Goal: Task Accomplishment & Management: Manage account settings

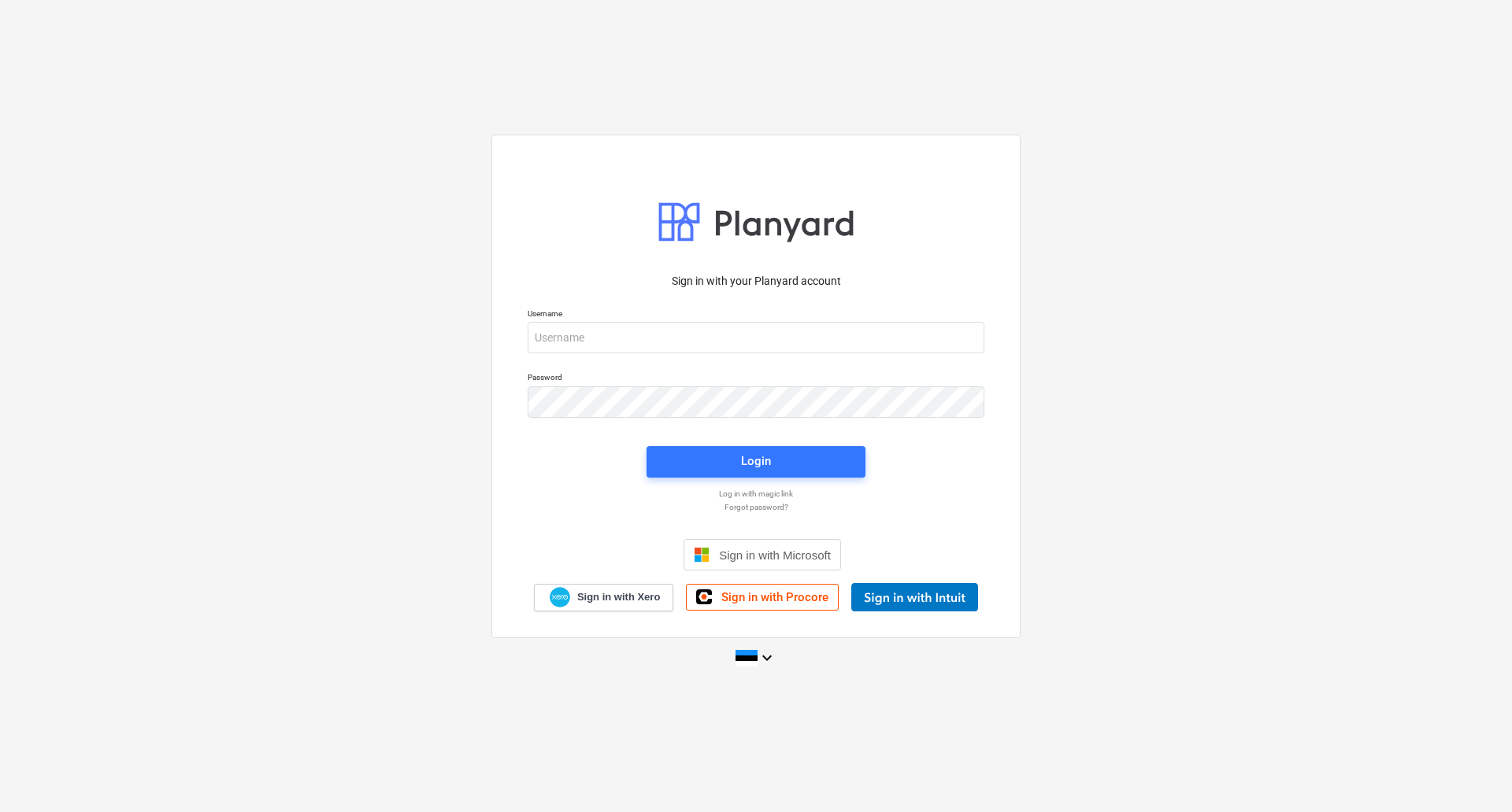
click at [537, 23] on div "Sign in with your Planyard account Username Password Login Log in with magic li…" at bounding box center [756, 406] width 1512 height 812
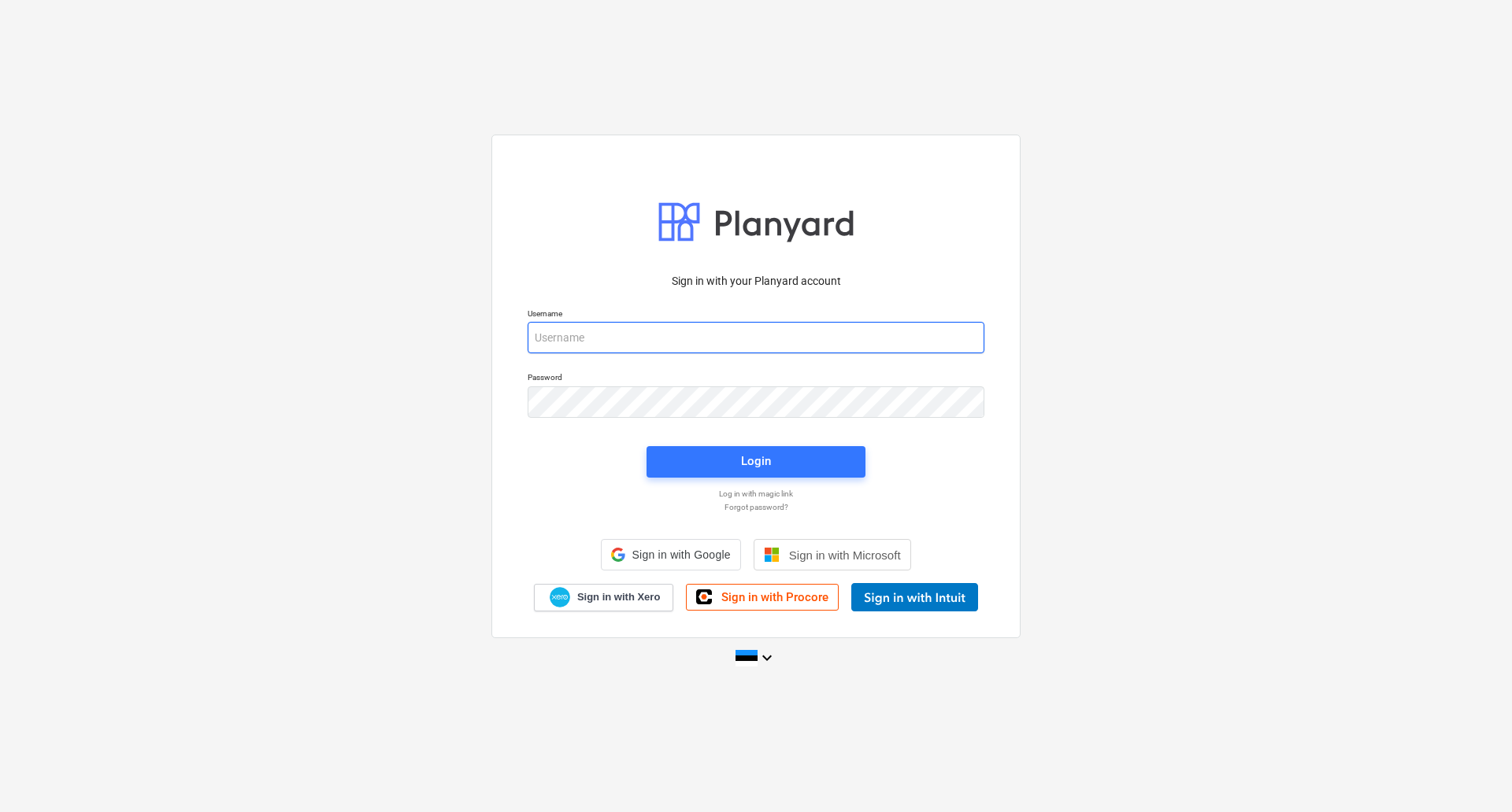
type input "[PERSON_NAME][EMAIL_ADDRESS][DOMAIN_NAME]"
click at [785, 478] on div "Login" at bounding box center [756, 462] width 238 height 51
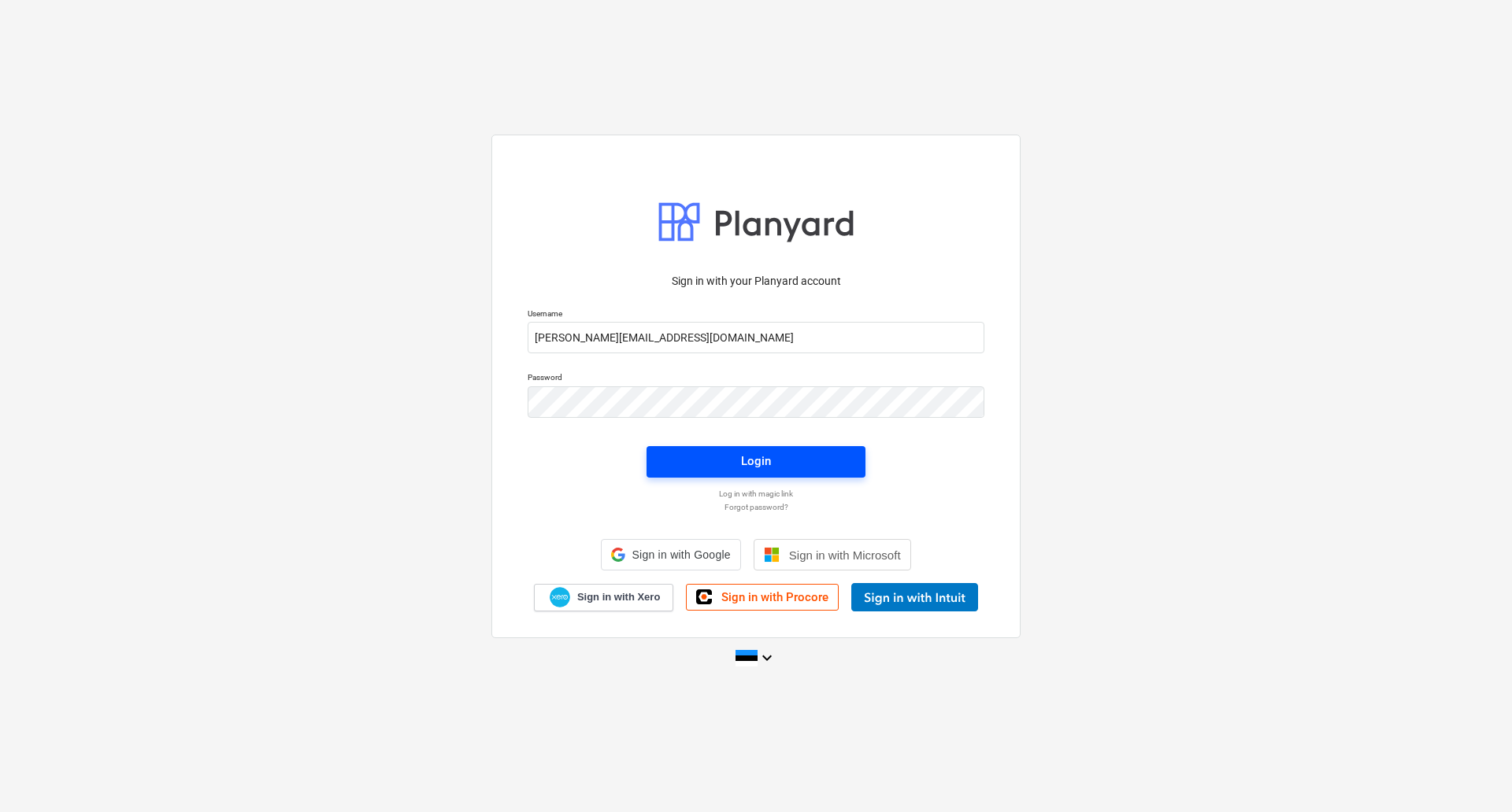
click at [780, 470] on span "Login" at bounding box center [755, 461] width 181 height 21
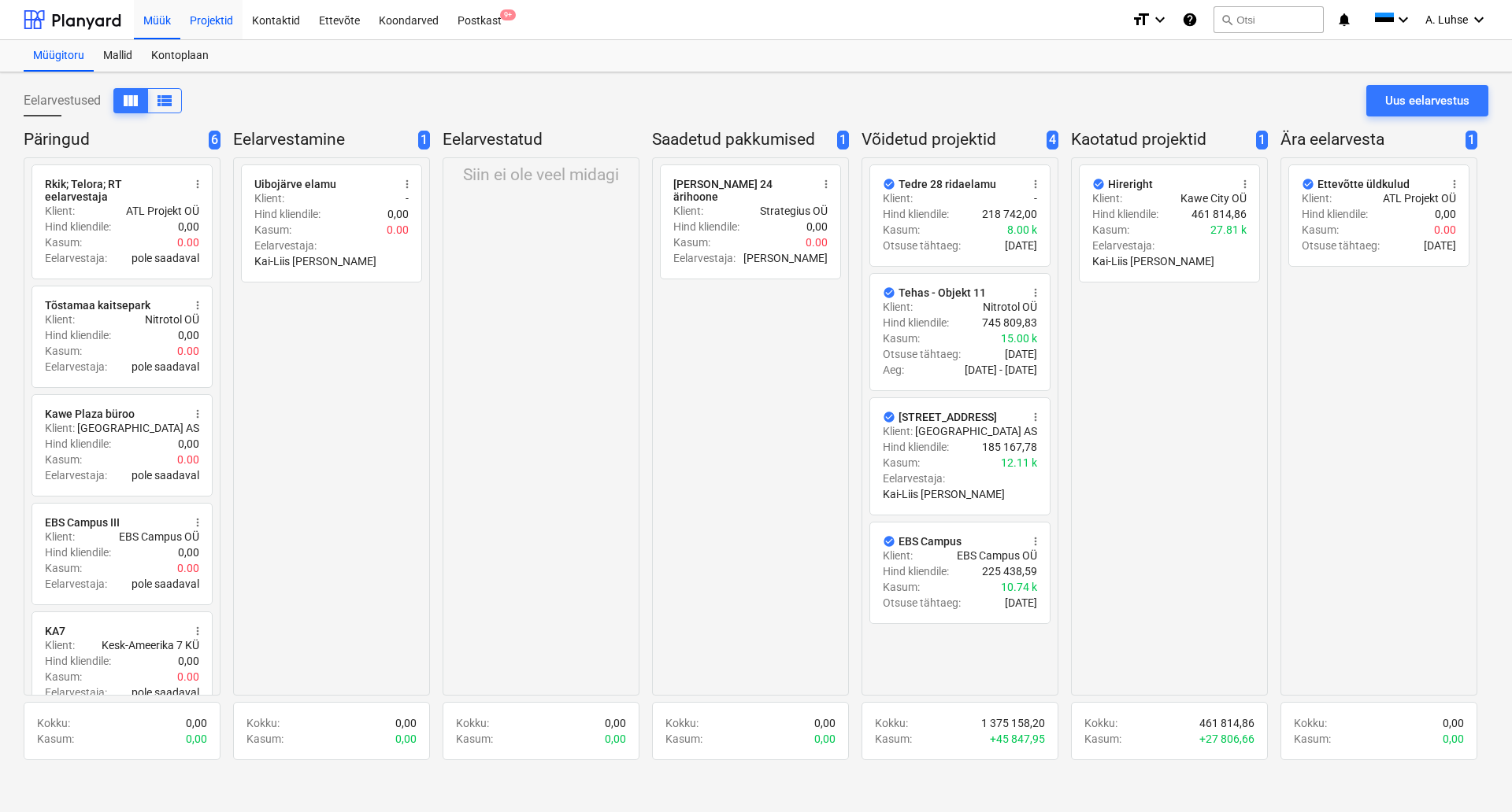
click at [214, 25] on div "Projektid" at bounding box center [211, 19] width 62 height 40
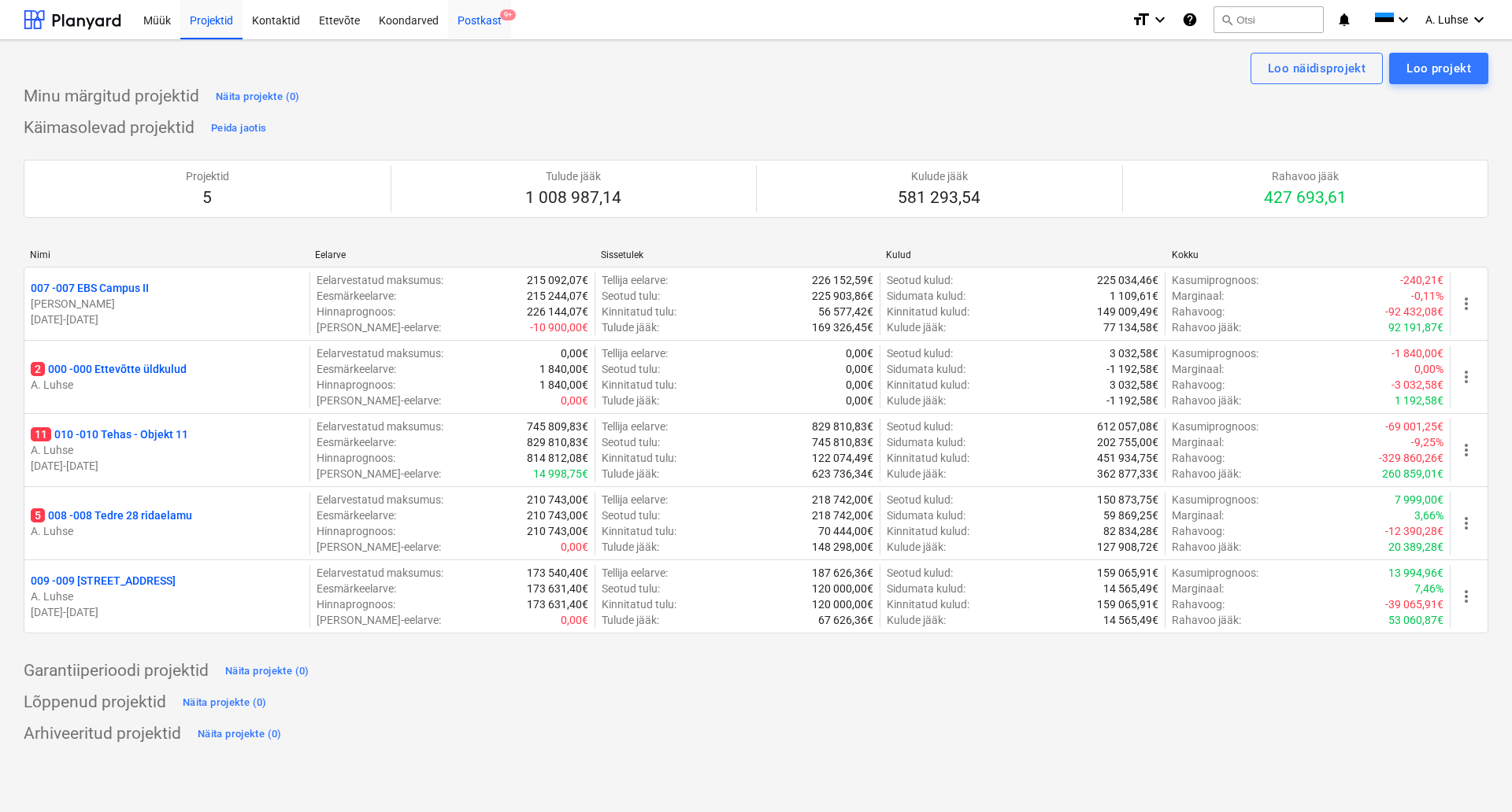
click at [487, 22] on div "Postkast 9+" at bounding box center [479, 19] width 63 height 40
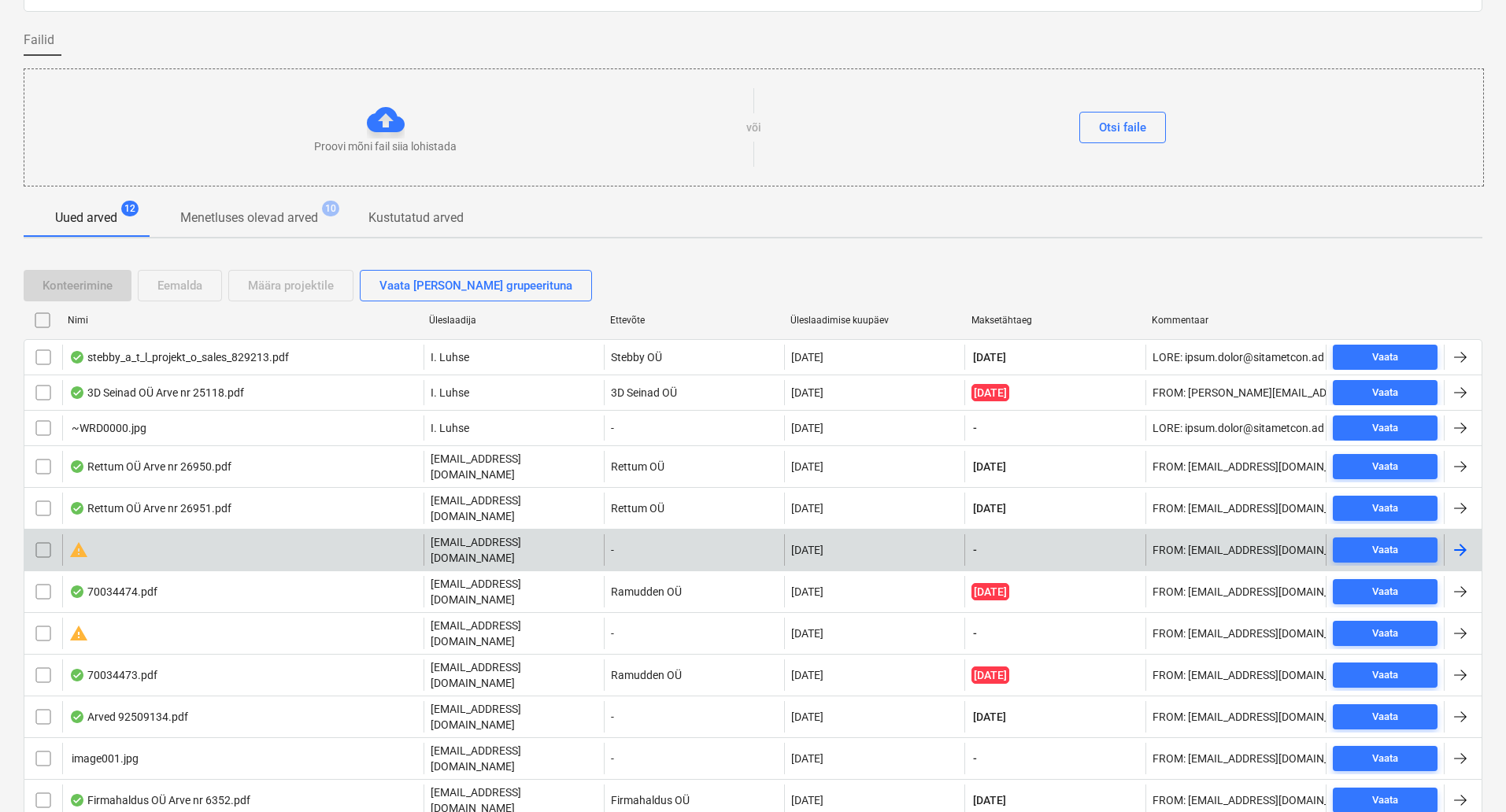
scroll to position [115, 0]
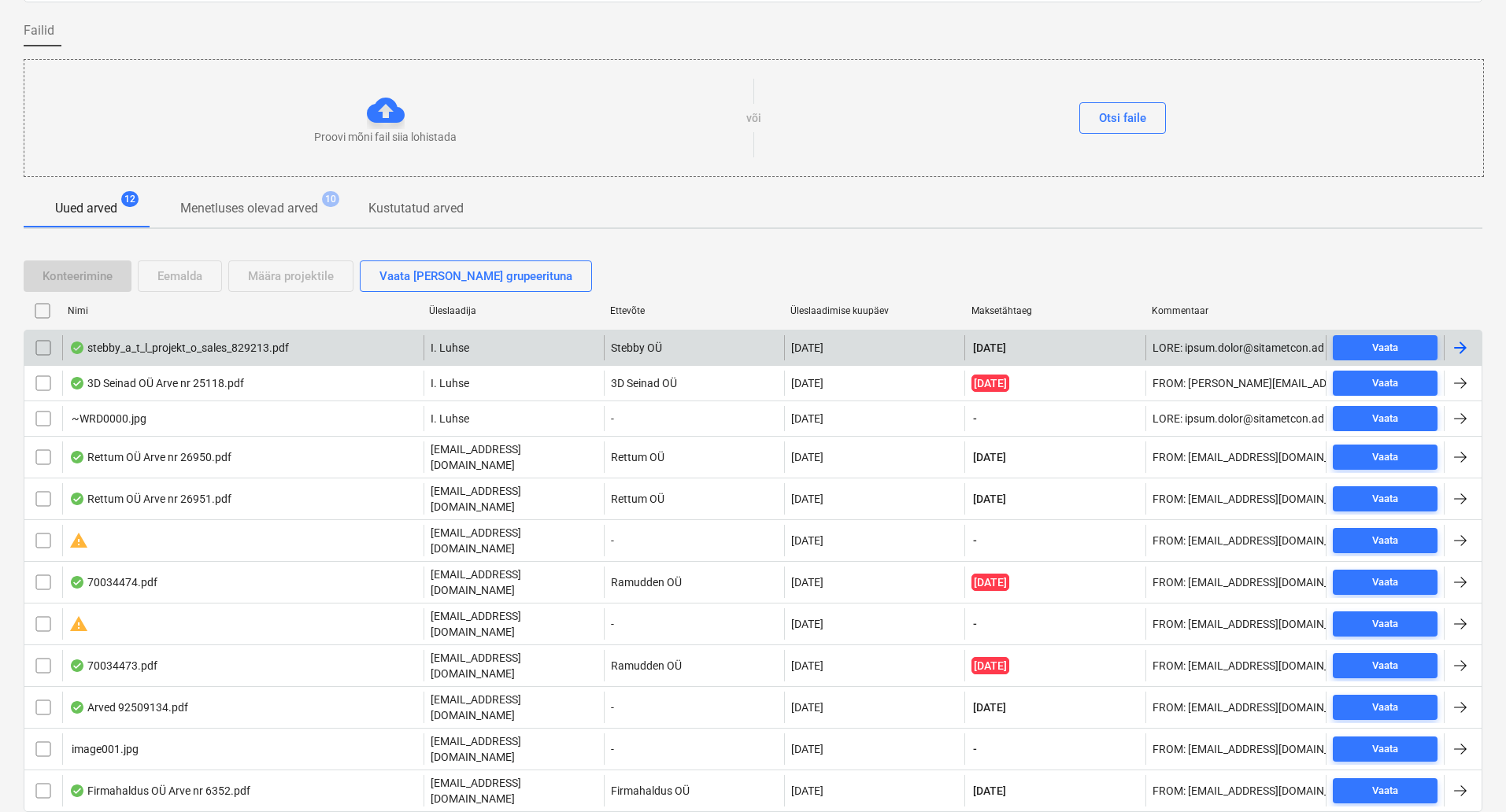
click at [369, 349] on div "stebby_a_t_l_projekt_o_sales_829213.pdf" at bounding box center [242, 348] width 361 height 25
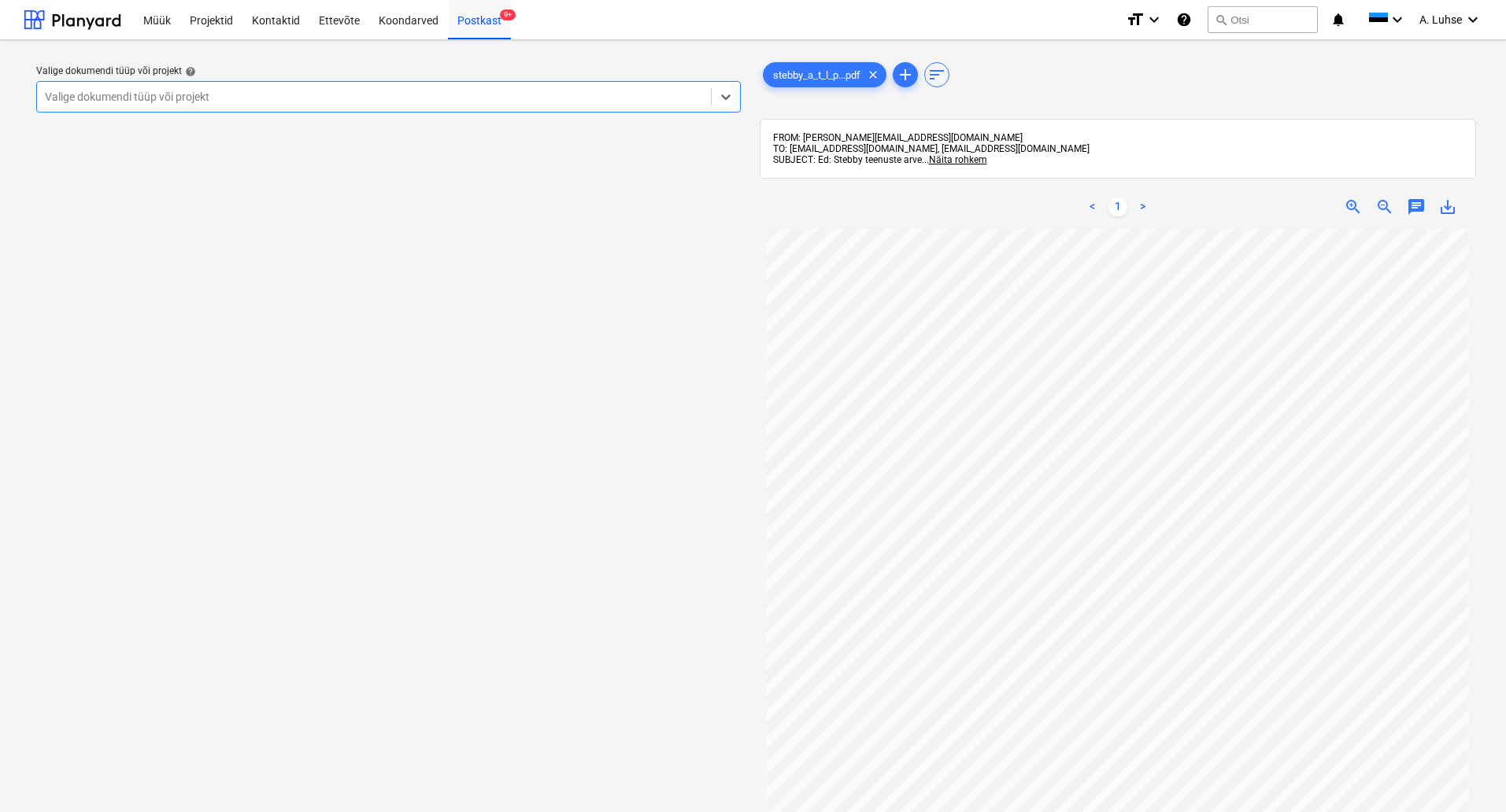
click at [321, 107] on div "Valige dokumendi tüüp või projekt" at bounding box center [373, 98] width 674 height 23
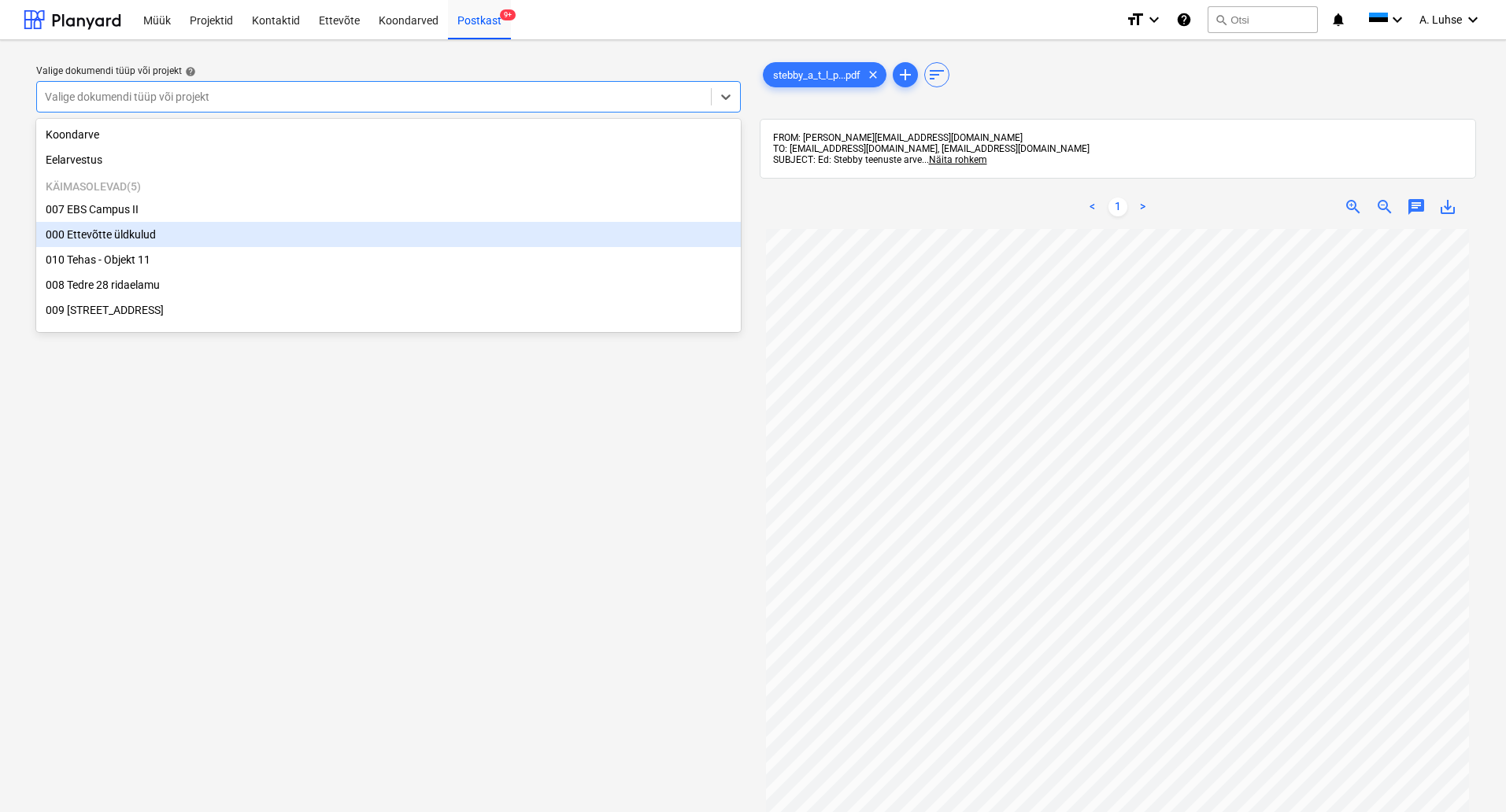
click at [306, 238] on div "000 Ettevõtte üldkulud" at bounding box center [388, 234] width 704 height 25
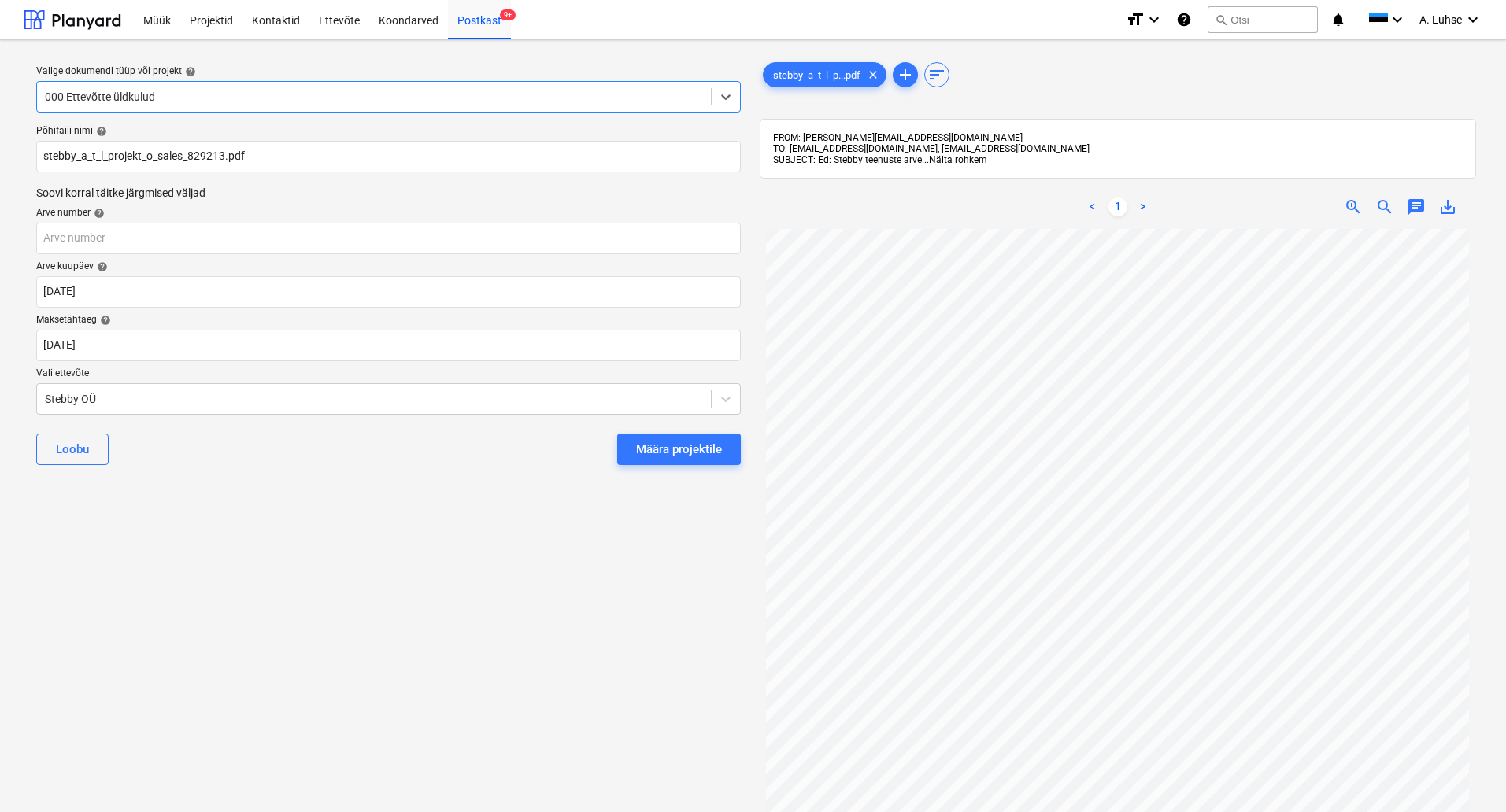
click at [477, 650] on div "Valige dokumendi tüüp või projekt help option 000 Ettevõtte üldkulud, selected.…" at bounding box center [388, 528] width 730 height 951
click at [677, 453] on div "Määra projektile" at bounding box center [679, 449] width 86 height 21
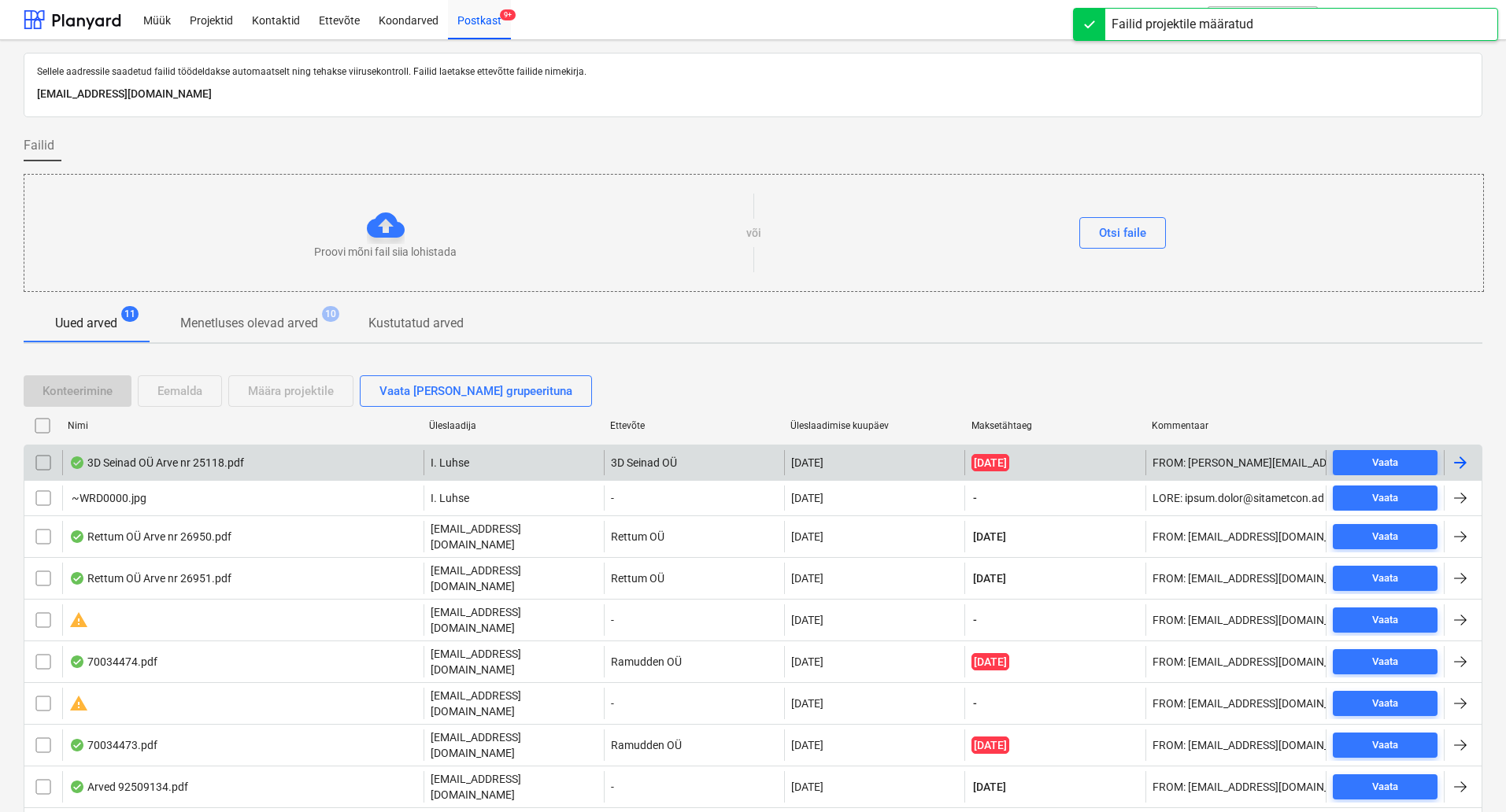
click at [194, 474] on div "3D Seinad OÜ Arve nr 25118.pdf" at bounding box center [242, 462] width 361 height 25
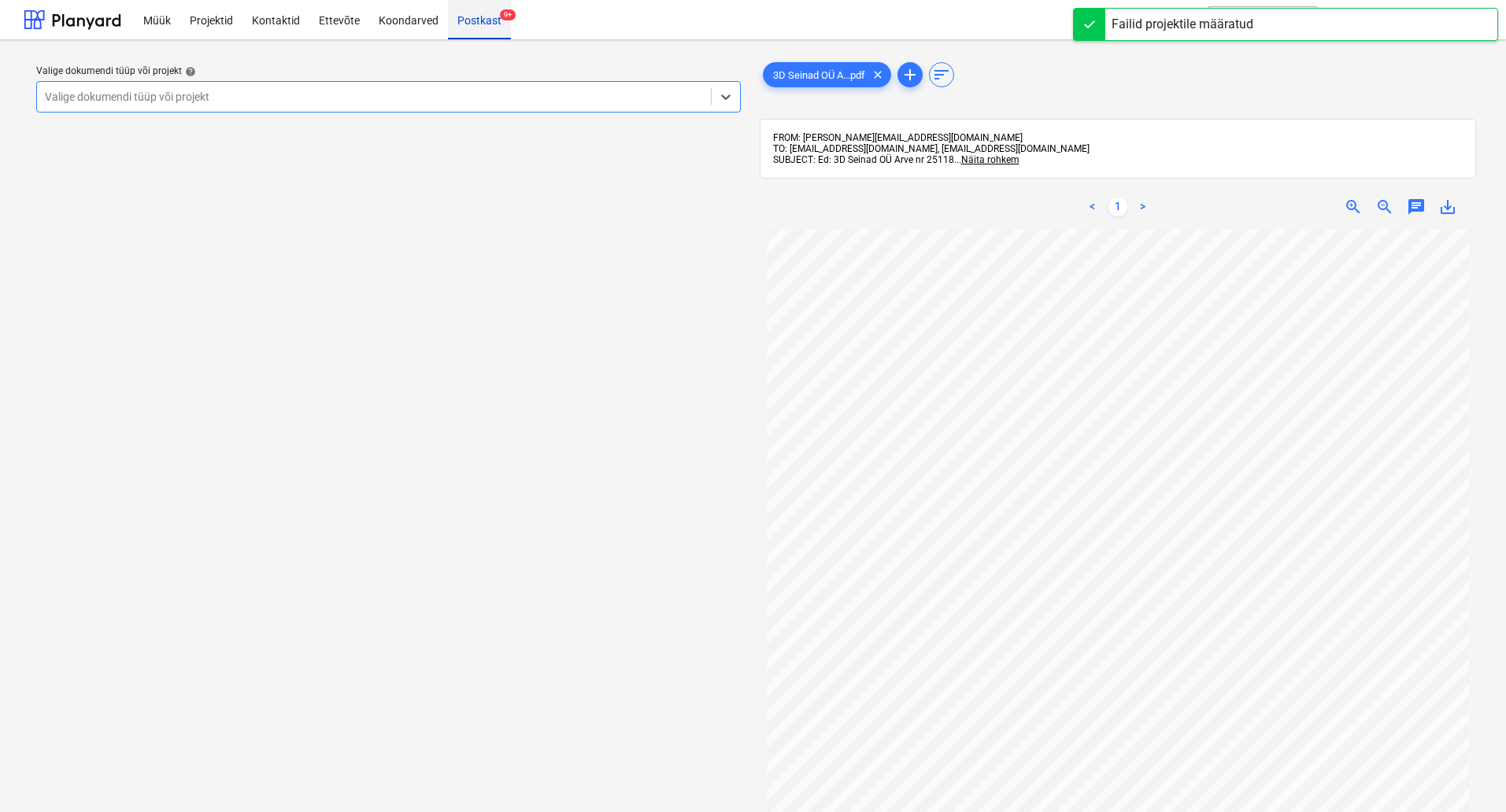
click at [478, 29] on div "Postkast 9+" at bounding box center [479, 19] width 63 height 40
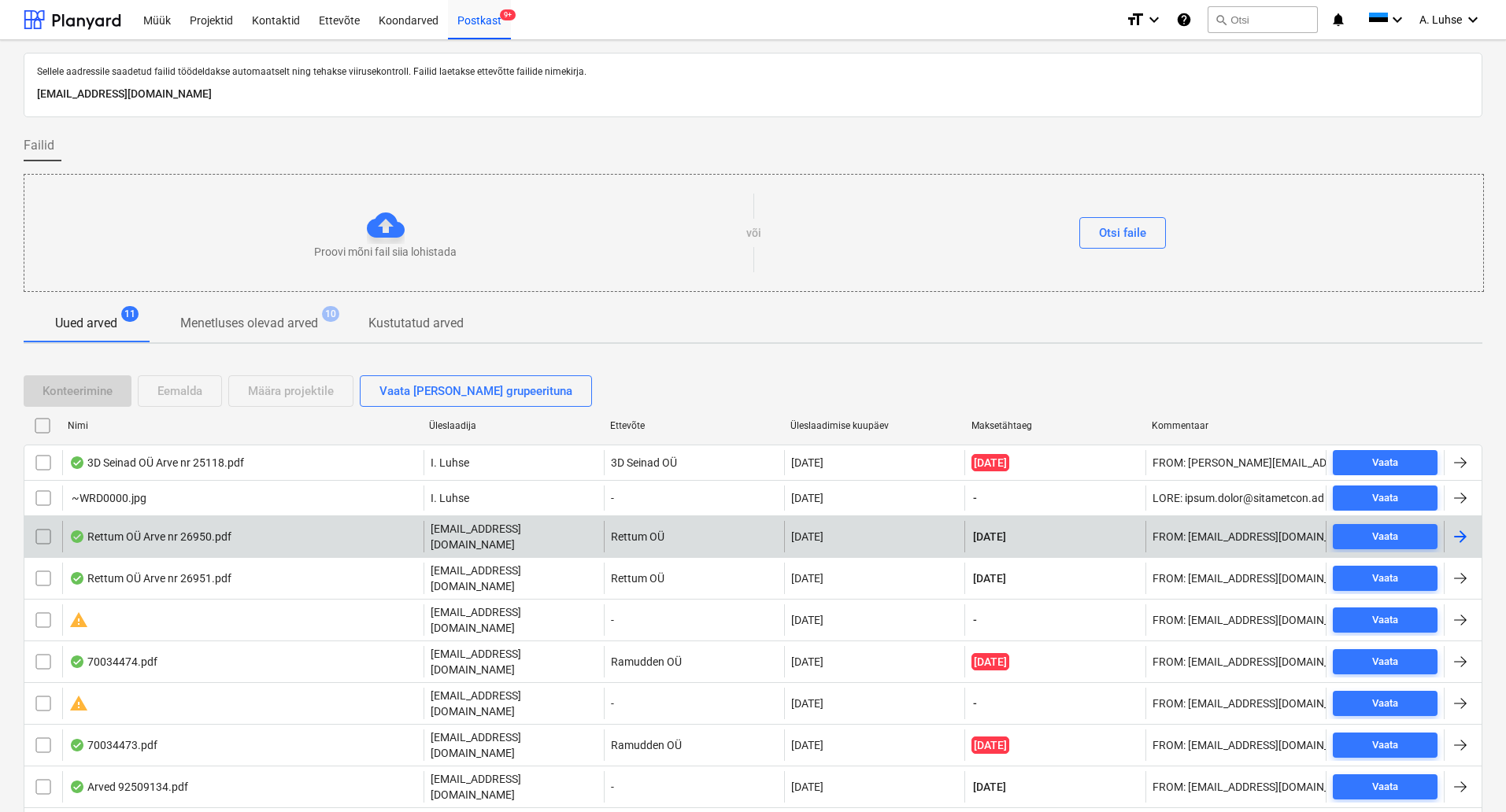
click at [241, 534] on div "Rettum OÜ Arve nr 26950.pdf" at bounding box center [242, 537] width 361 height 32
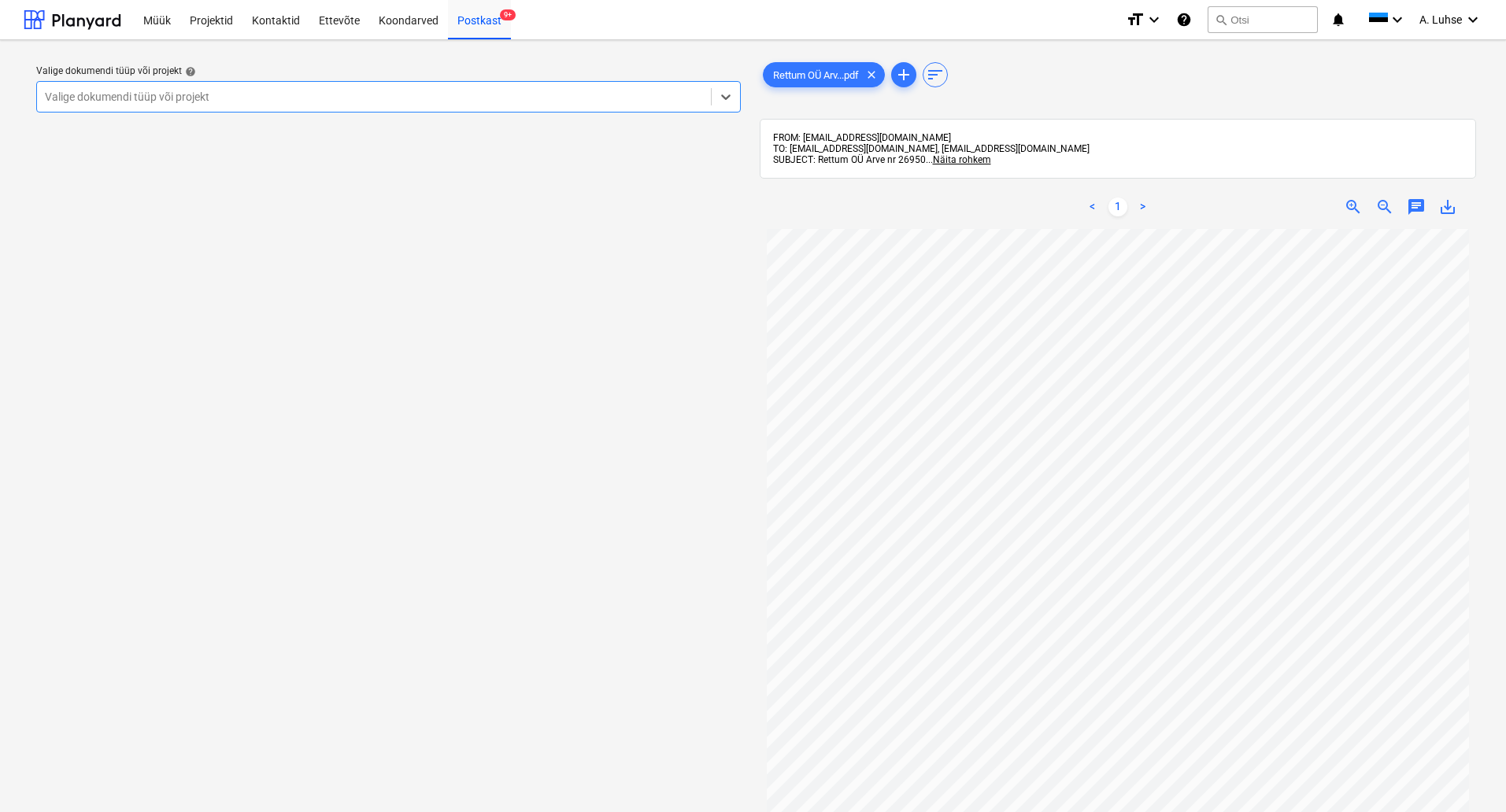
click at [572, 87] on div "Valige dokumendi tüüp või projekt" at bounding box center [373, 98] width 674 height 23
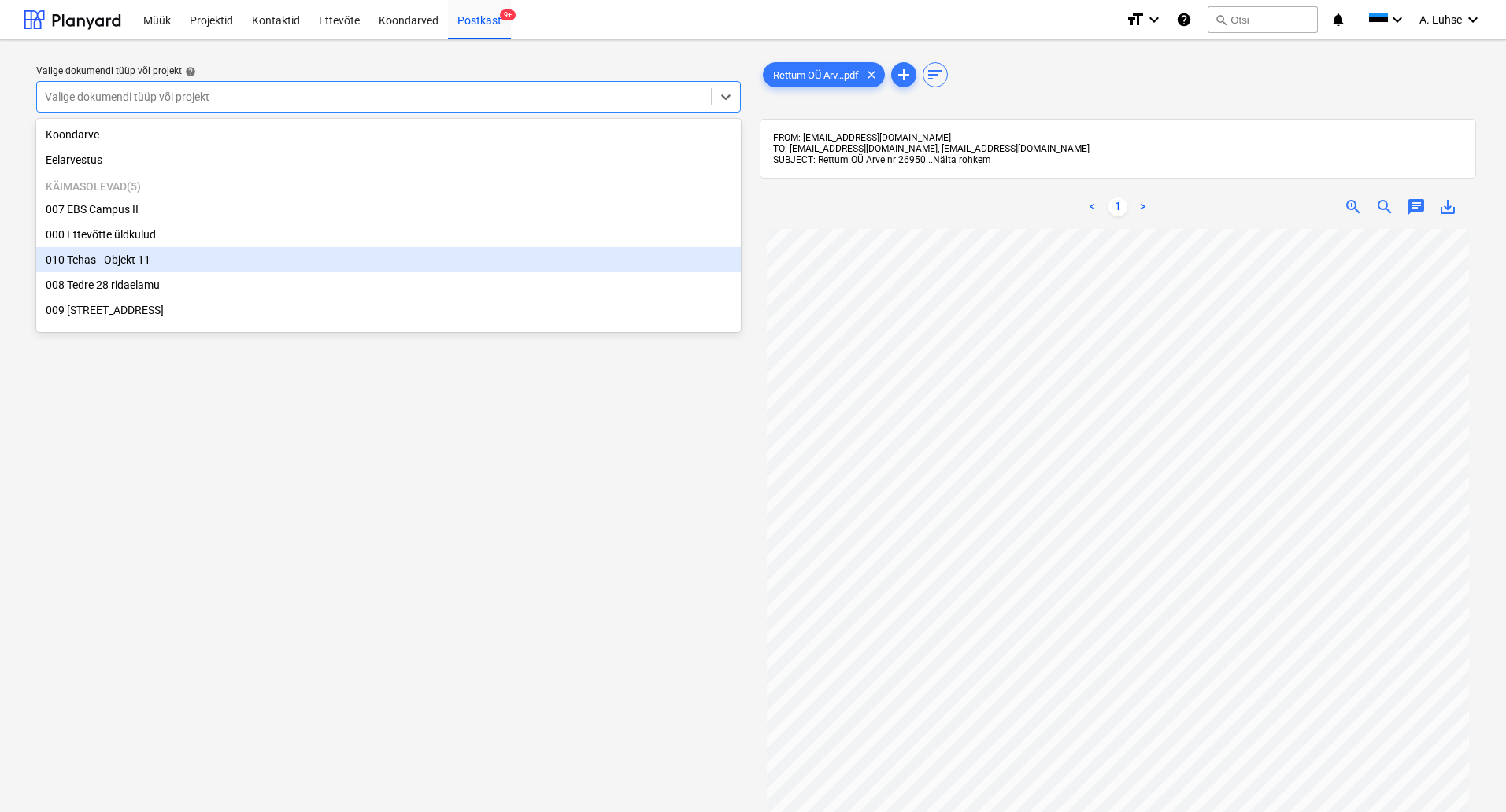
click at [542, 272] on div "010 Tehas - Objekt 11" at bounding box center [388, 260] width 704 height 25
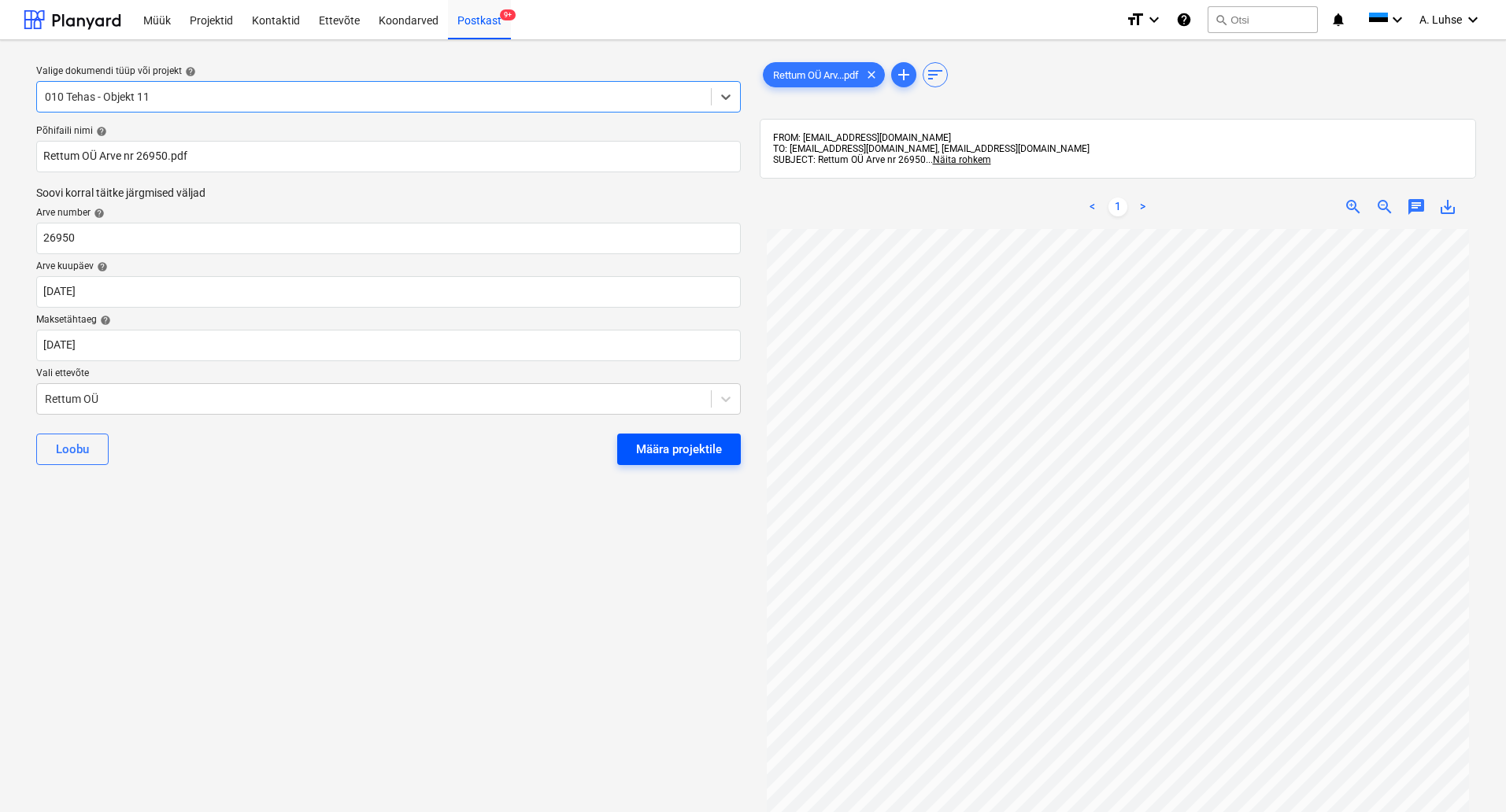
click at [670, 443] on div "Määra projektile" at bounding box center [679, 449] width 86 height 21
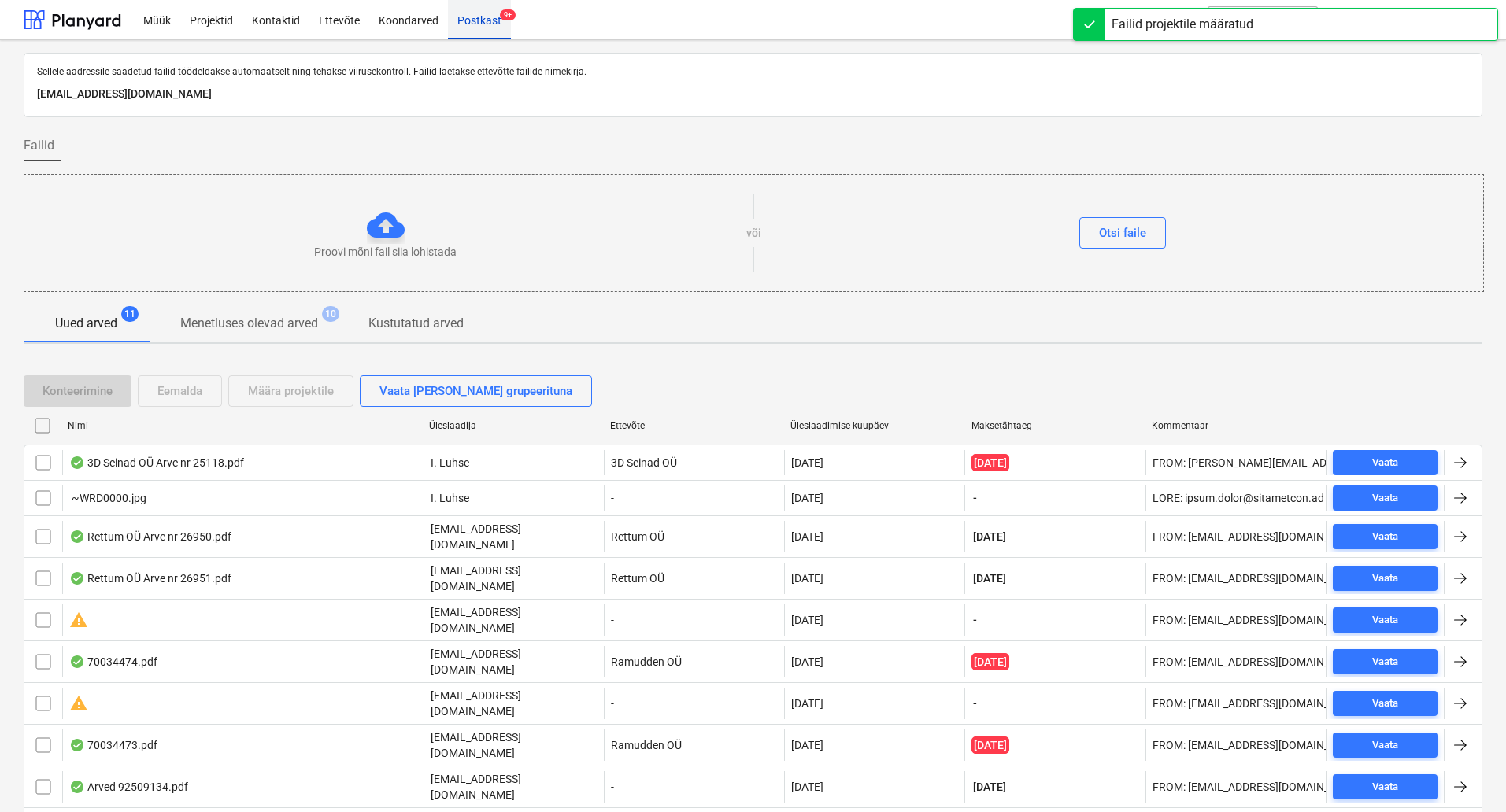
click at [490, 32] on div "Postkast 9+" at bounding box center [479, 19] width 63 height 40
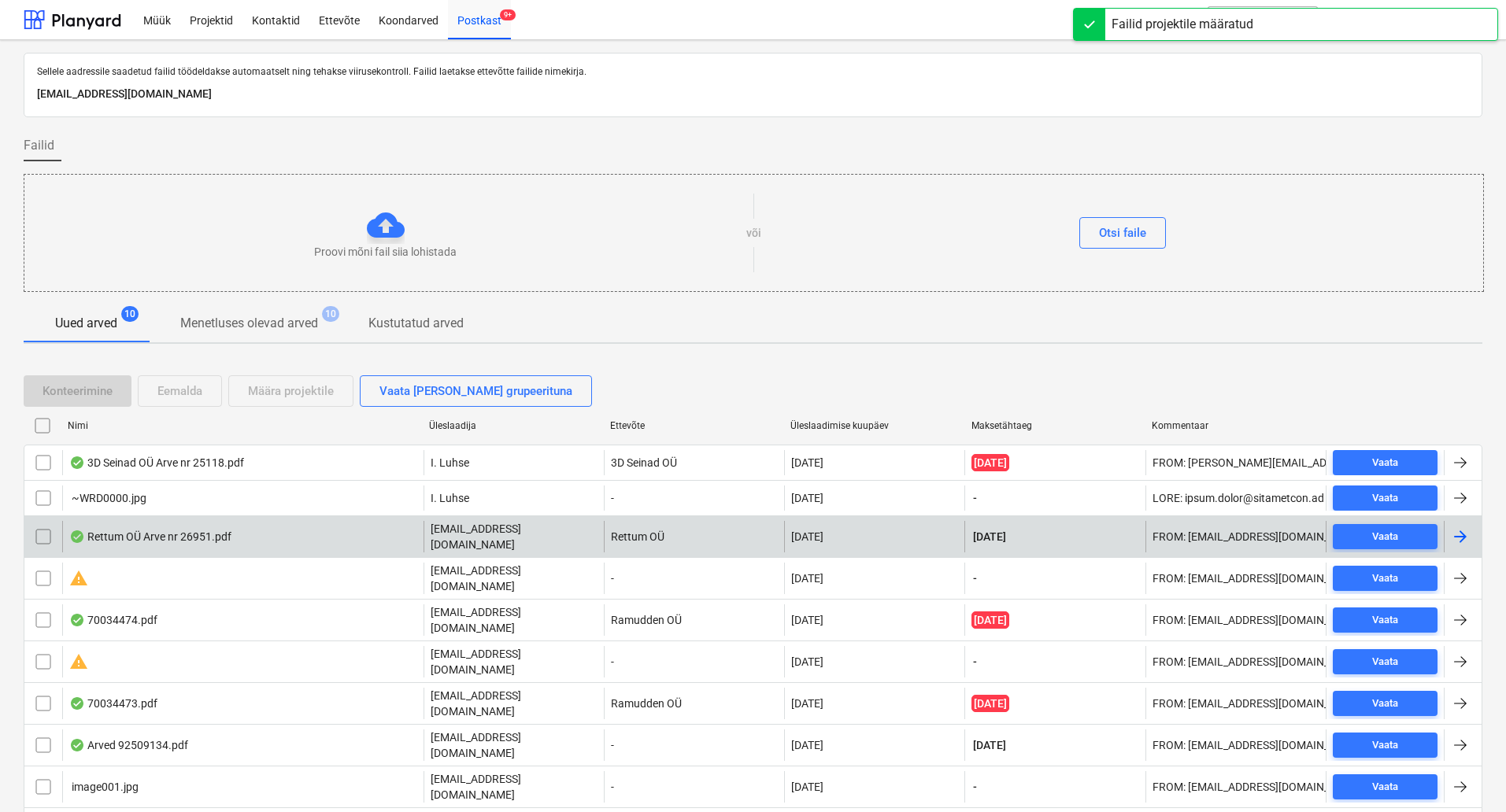
click at [292, 547] on div "Rettum OÜ Arve nr 26951.pdf [EMAIL_ADDRESS][DOMAIN_NAME] Rettum OÜ [DATE] [DAT…" at bounding box center [753, 536] width 1459 height 41
click at [348, 541] on div "Rettum OÜ Arve nr 26951.pdf" at bounding box center [242, 537] width 361 height 32
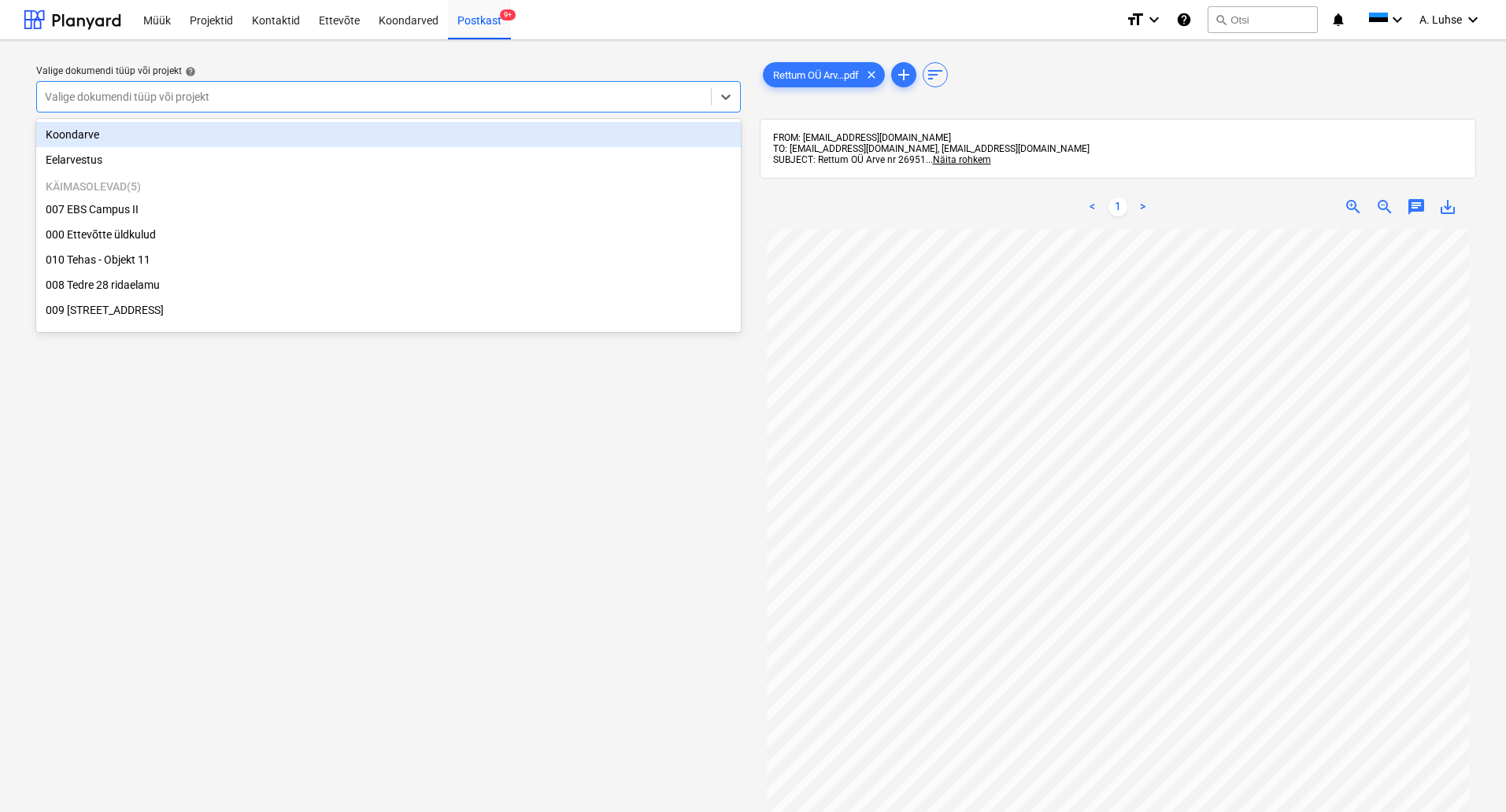
click at [615, 92] on div at bounding box center [374, 97] width 658 height 16
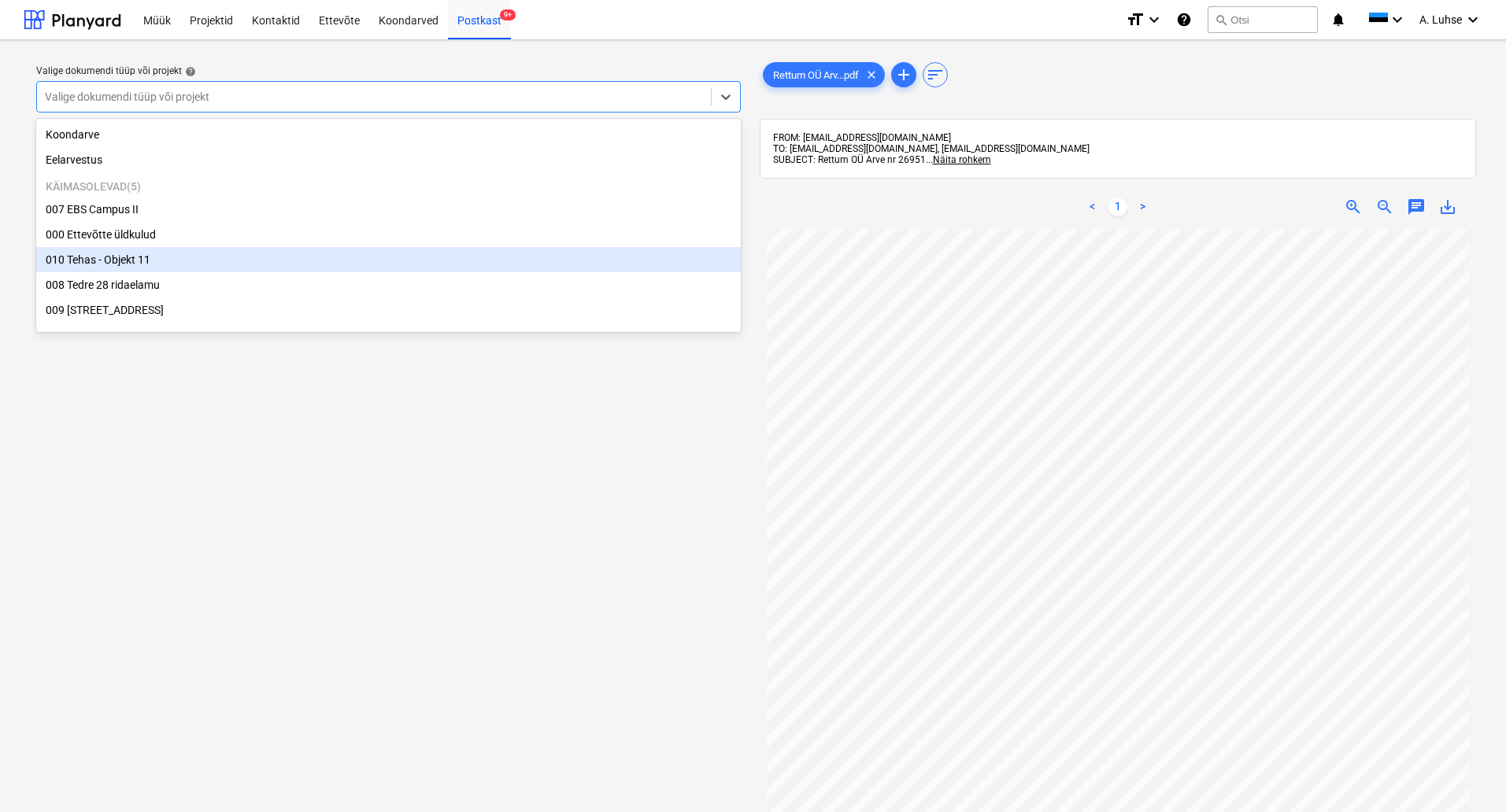
click at [605, 254] on div "010 Tehas - Objekt 11" at bounding box center [388, 260] width 704 height 25
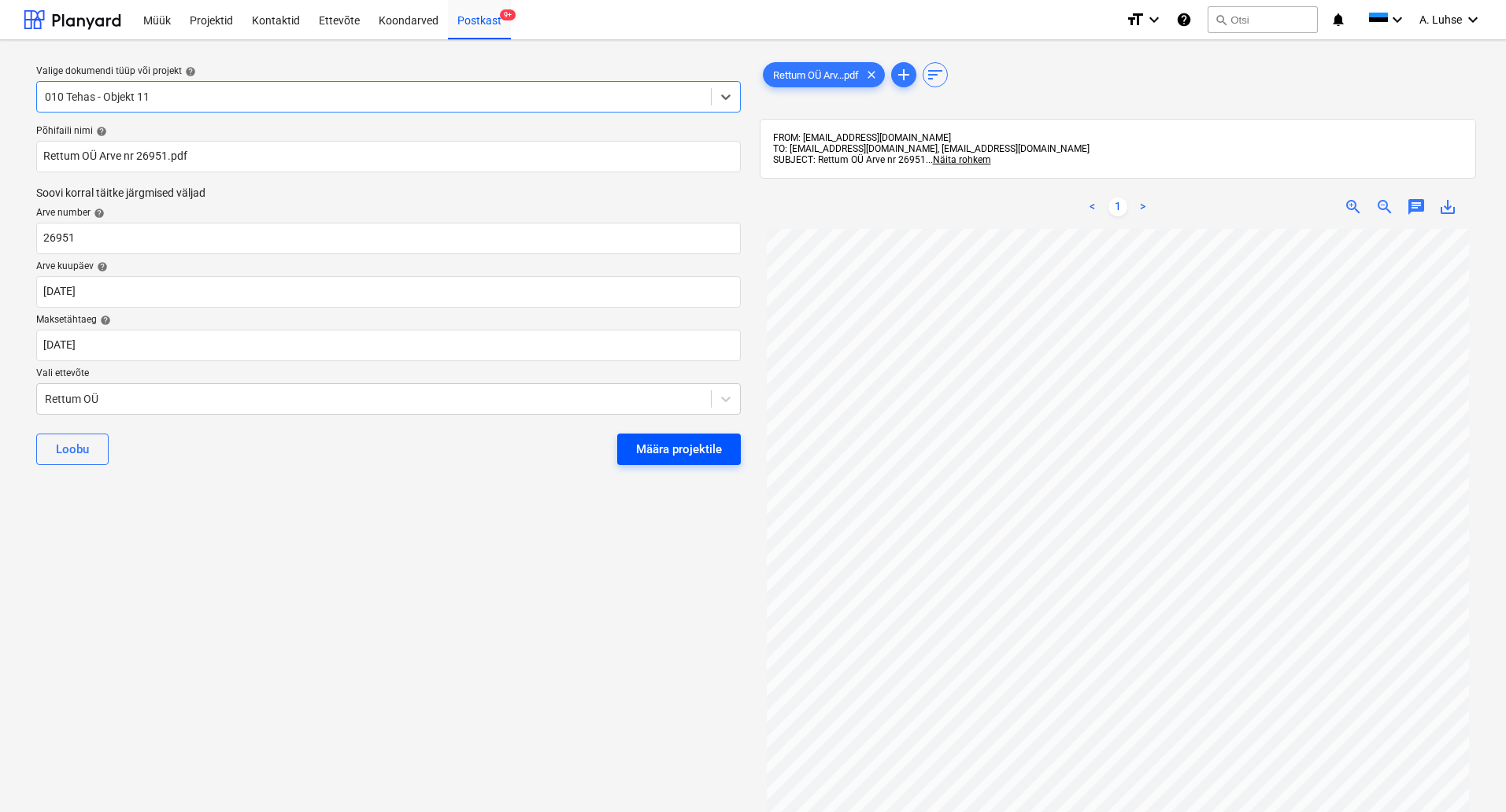
click at [700, 451] on div "Määra projektile" at bounding box center [679, 449] width 86 height 21
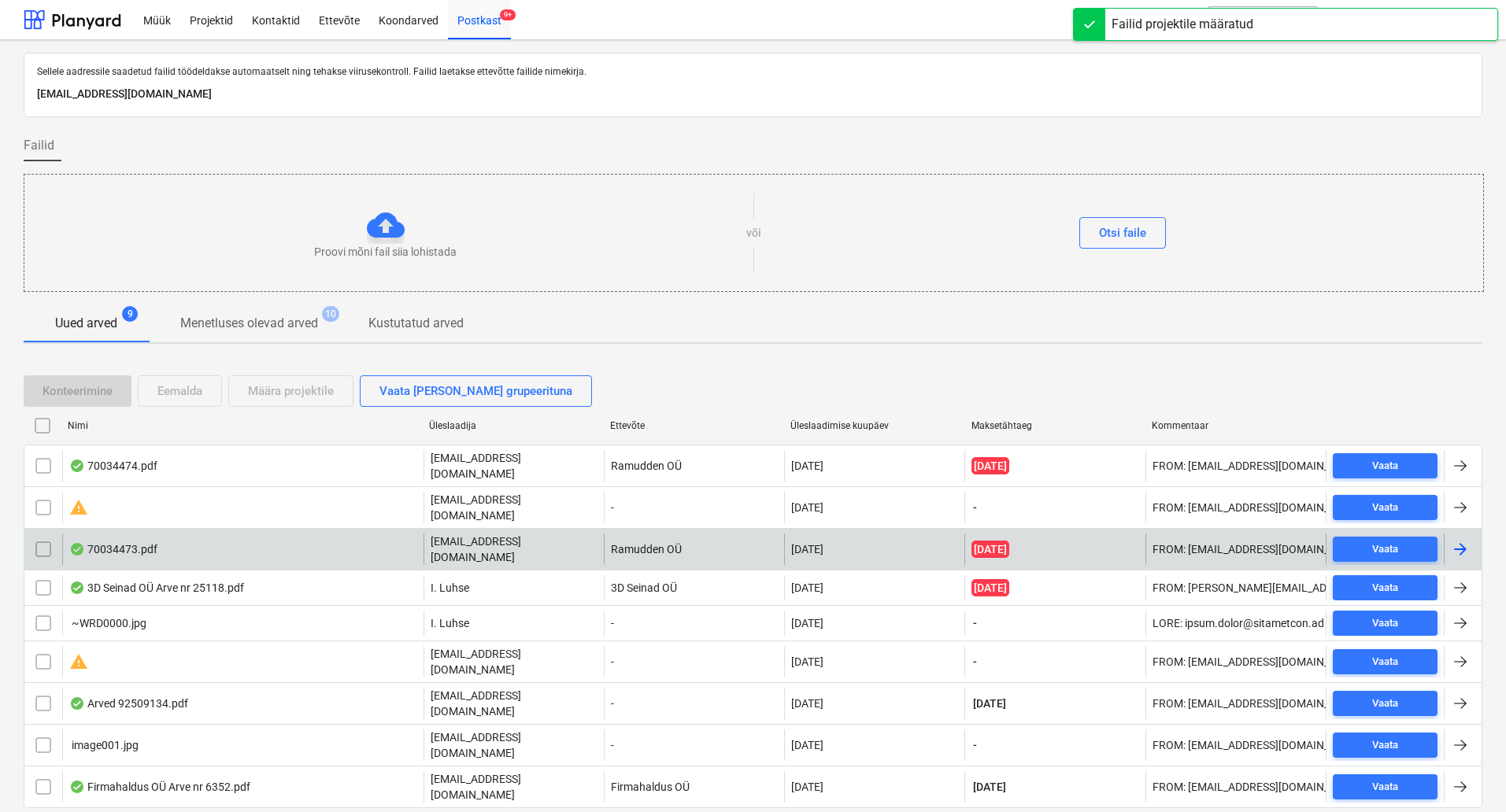
click at [341, 541] on div "70034473.pdf" at bounding box center [242, 549] width 361 height 32
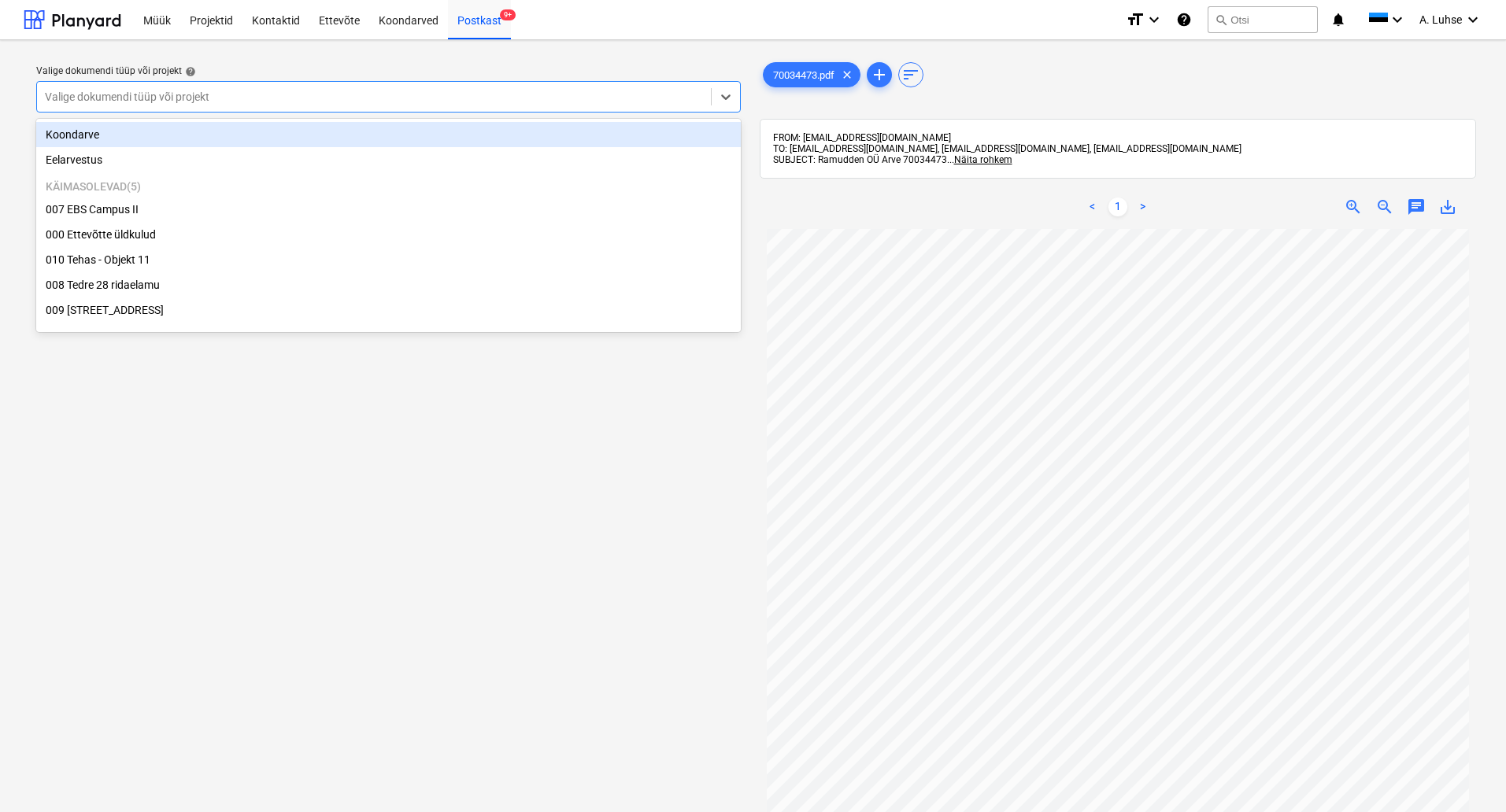
click at [584, 100] on div at bounding box center [374, 97] width 658 height 16
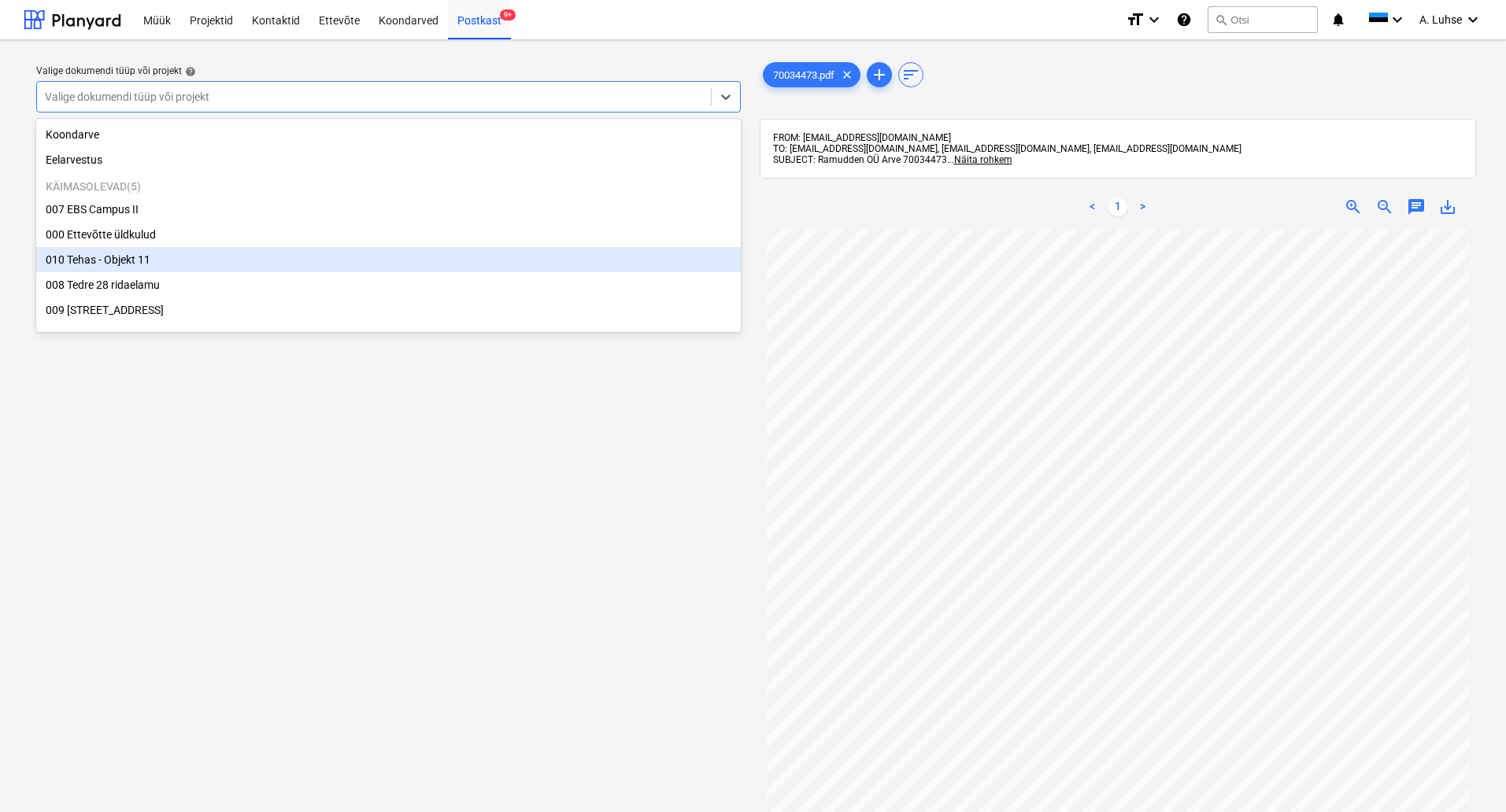
click at [567, 250] on div "010 Tehas - Objekt 11" at bounding box center [388, 260] width 704 height 25
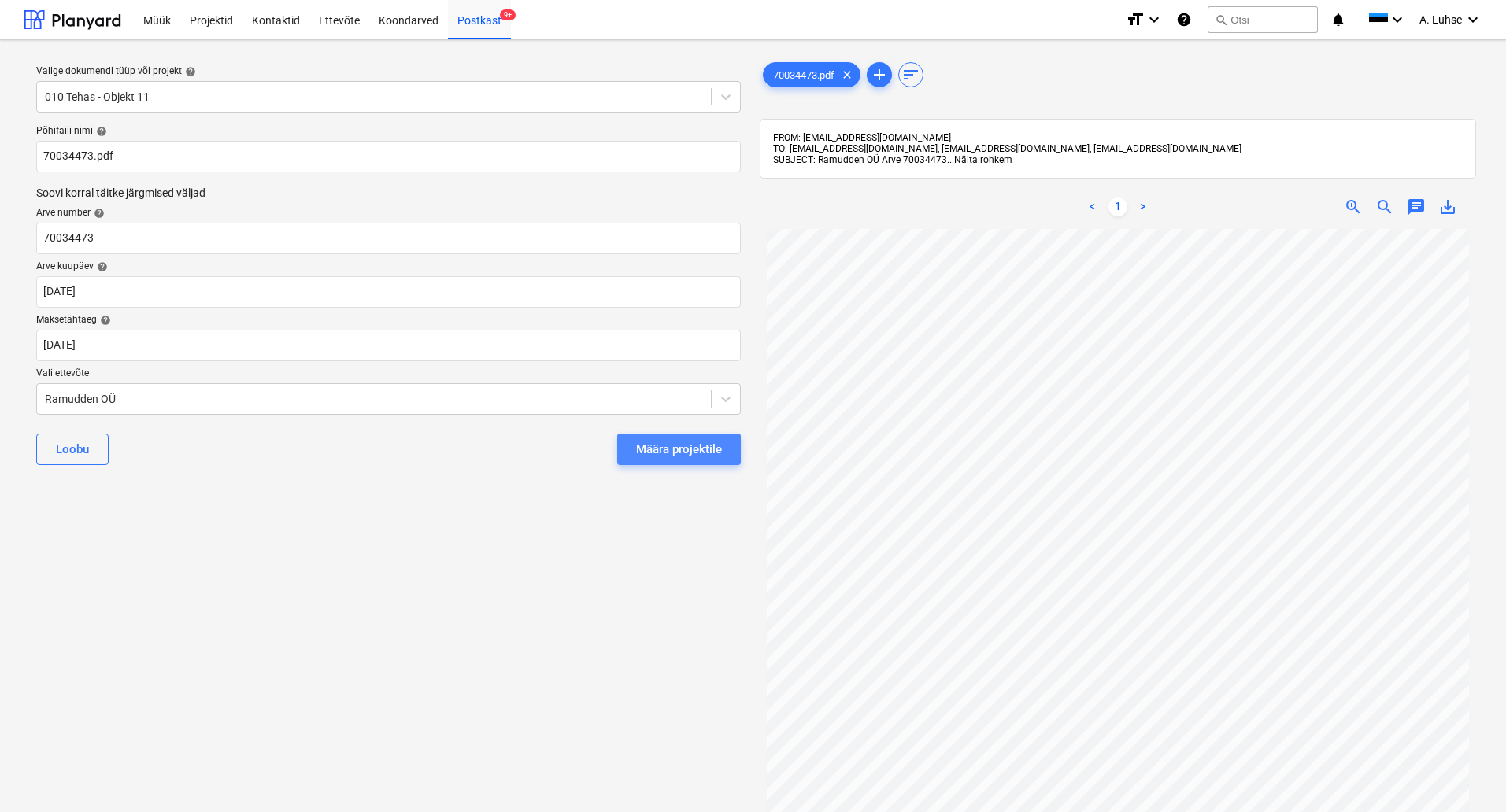
click at [665, 459] on div "Määra projektile" at bounding box center [679, 449] width 86 height 21
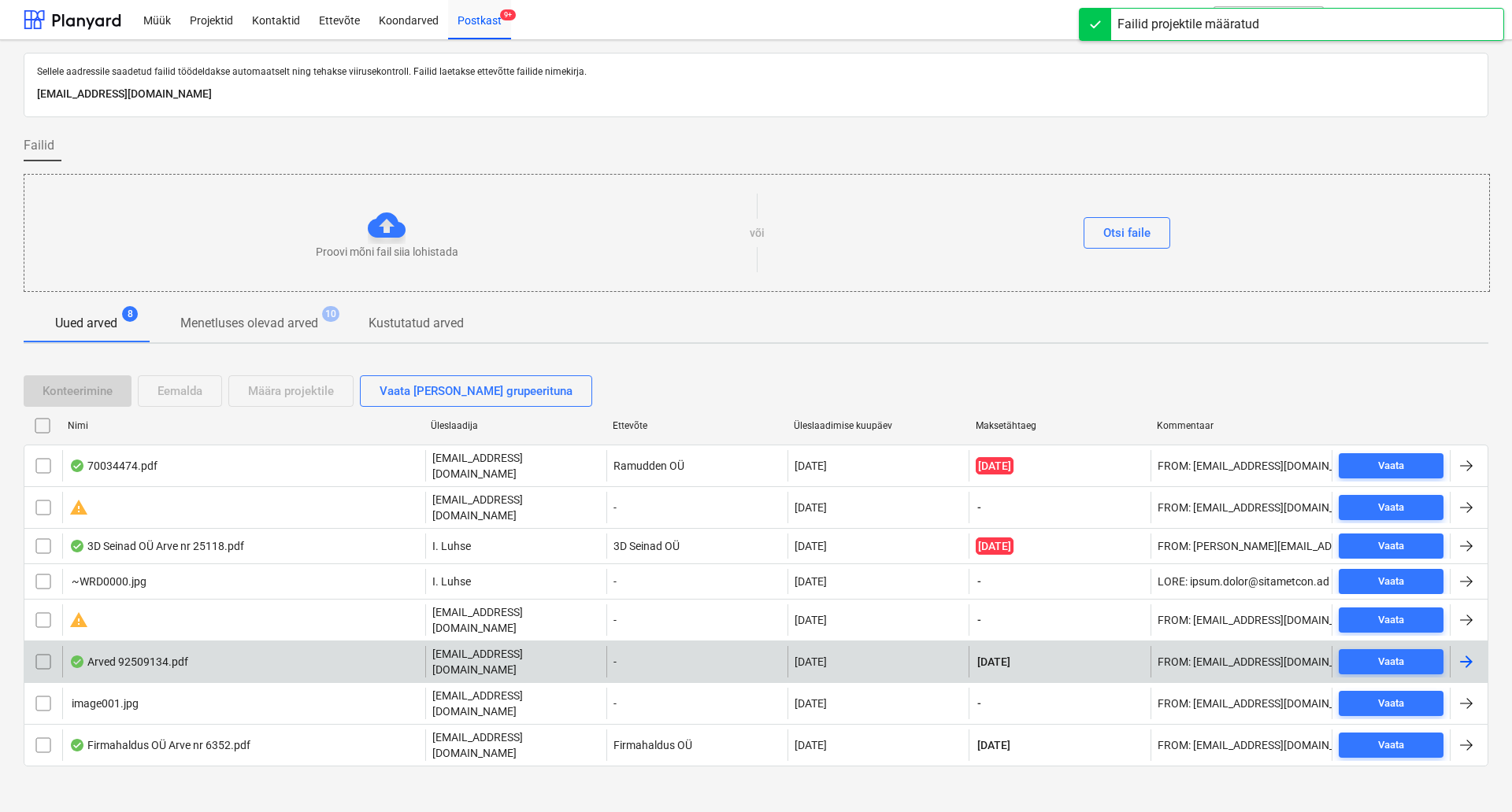
click at [294, 646] on div "Arved 92509134.pdf" at bounding box center [243, 662] width 363 height 32
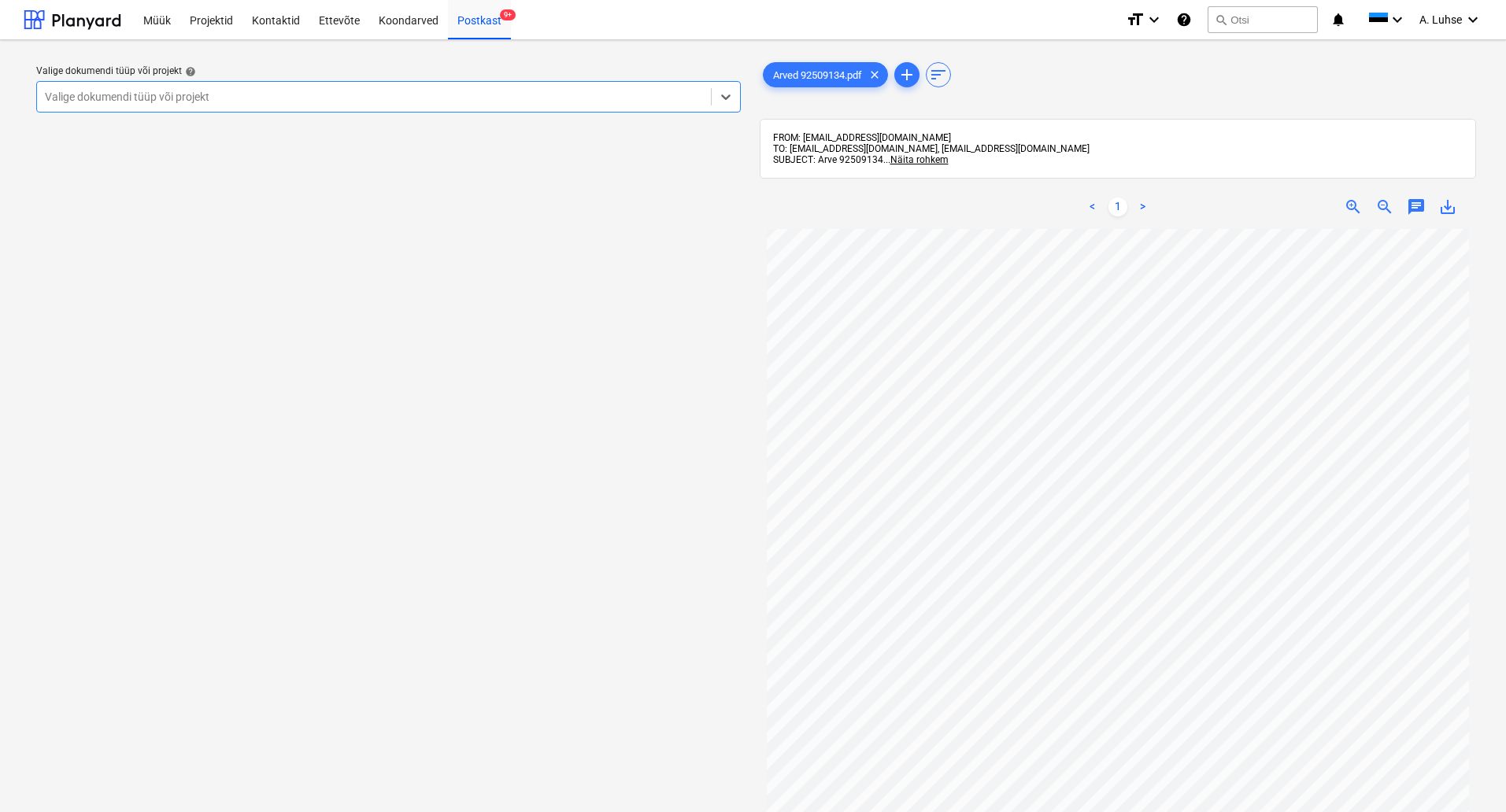
scroll to position [229, 0]
click at [468, 108] on div "Valige dokumendi tüüp või projekt" at bounding box center [373, 98] width 674 height 23
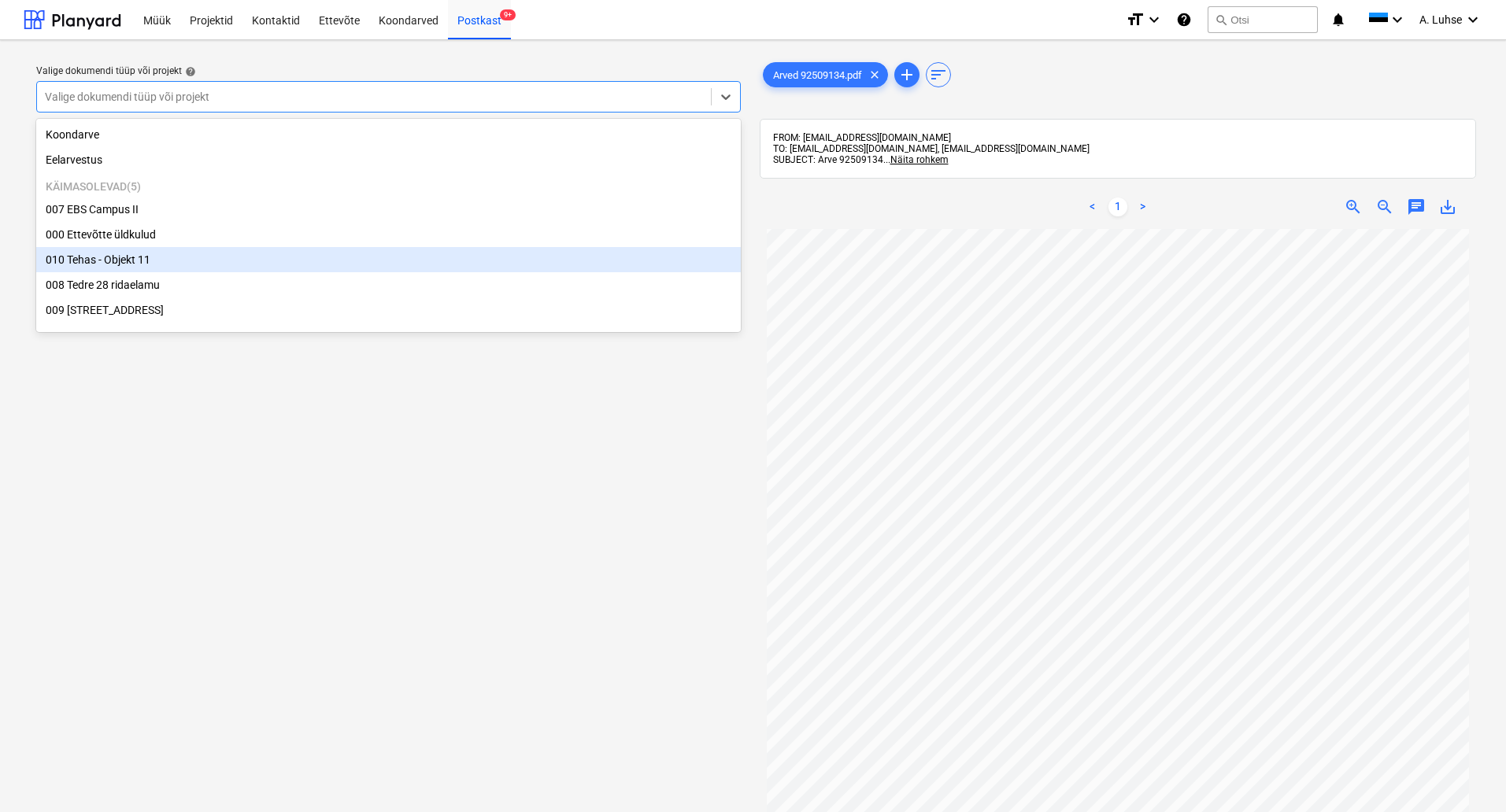
click at [466, 267] on div "010 Tehas - Objekt 11" at bounding box center [388, 260] width 704 height 25
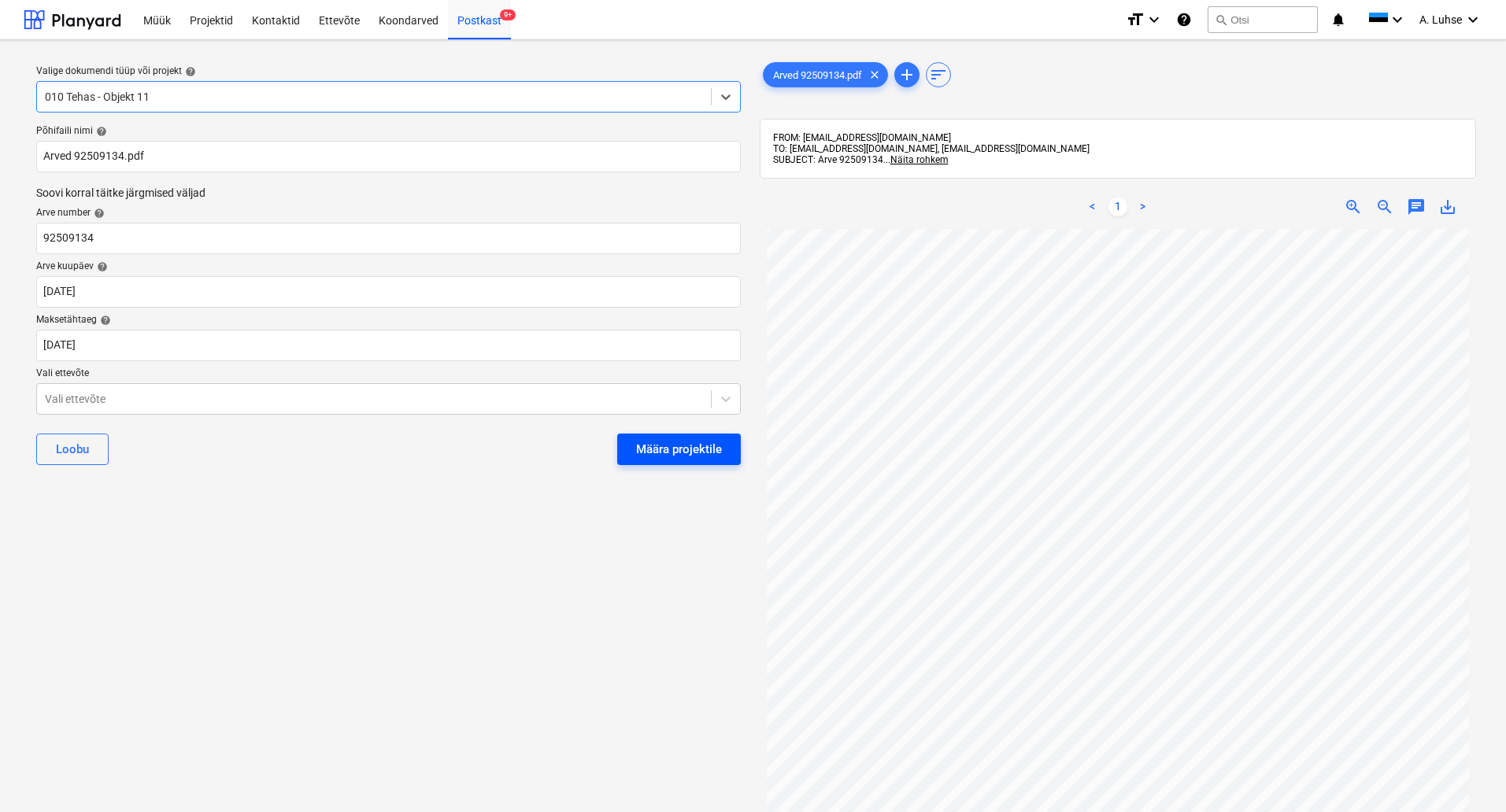
click at [670, 455] on div "Määra projektile" at bounding box center [679, 449] width 86 height 21
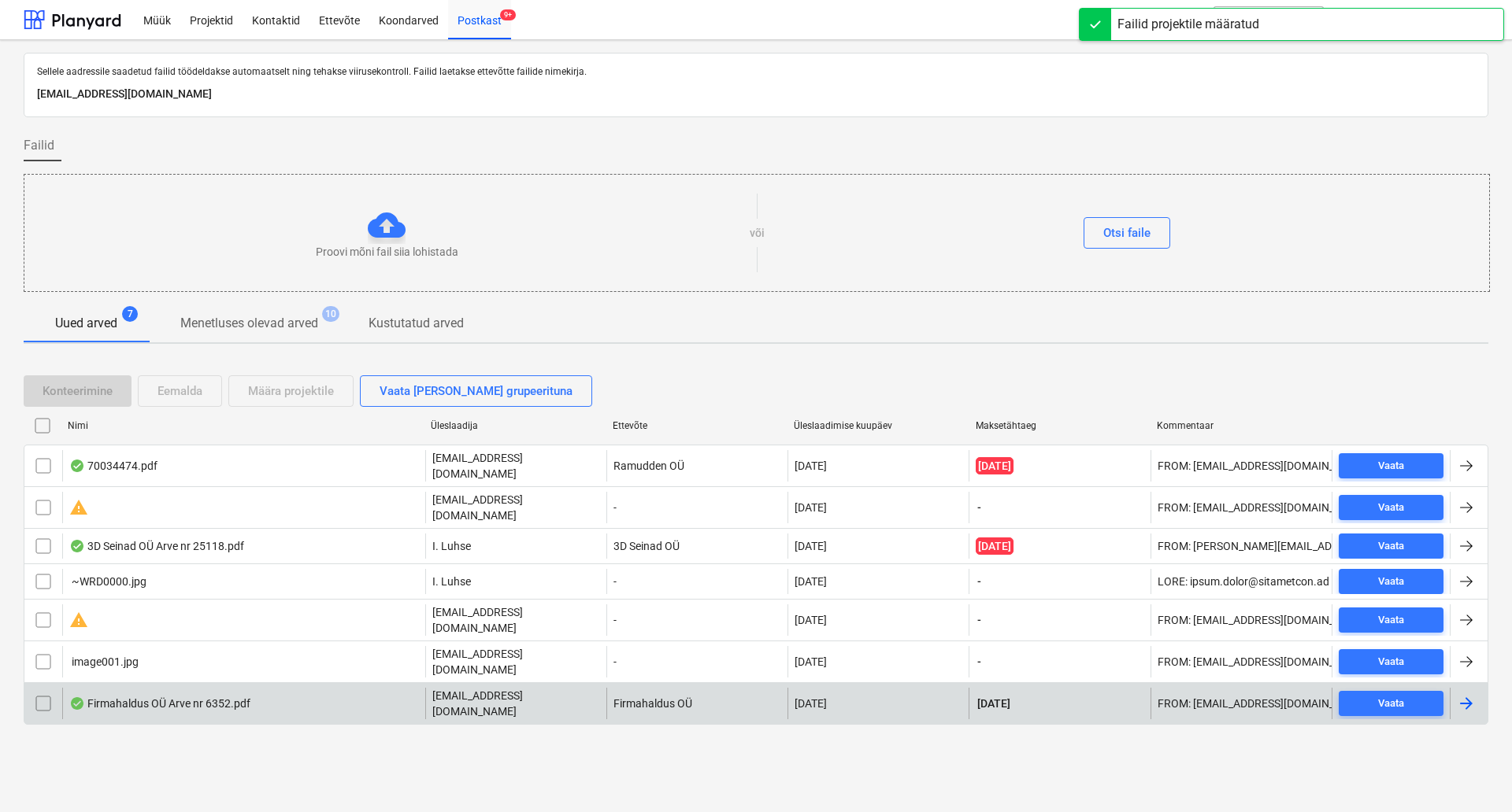
click at [340, 688] on div "Firmahaldus OÜ Arve nr 6352.pdf" at bounding box center [243, 704] width 363 height 32
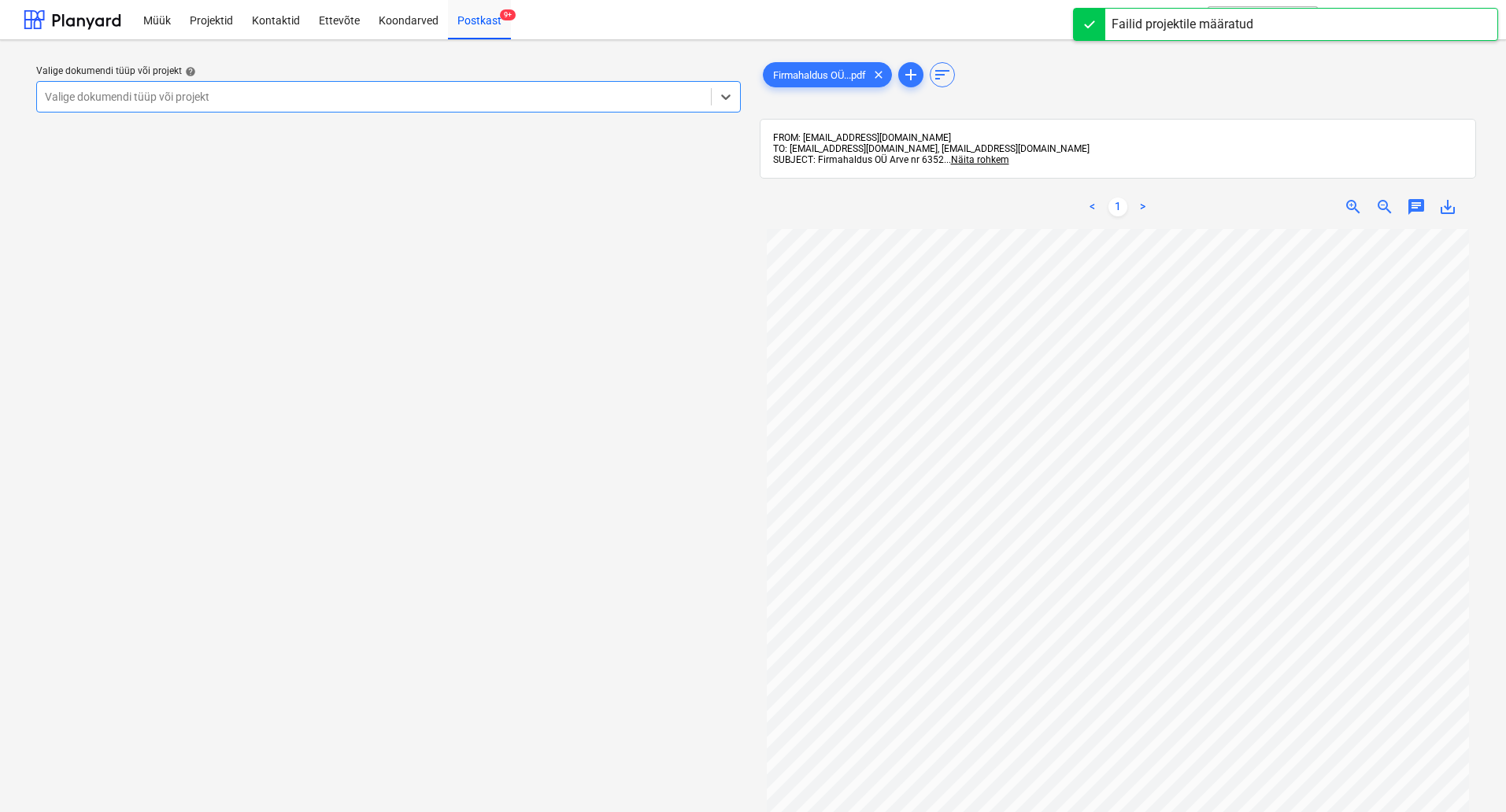
click at [485, 90] on div at bounding box center [374, 97] width 658 height 16
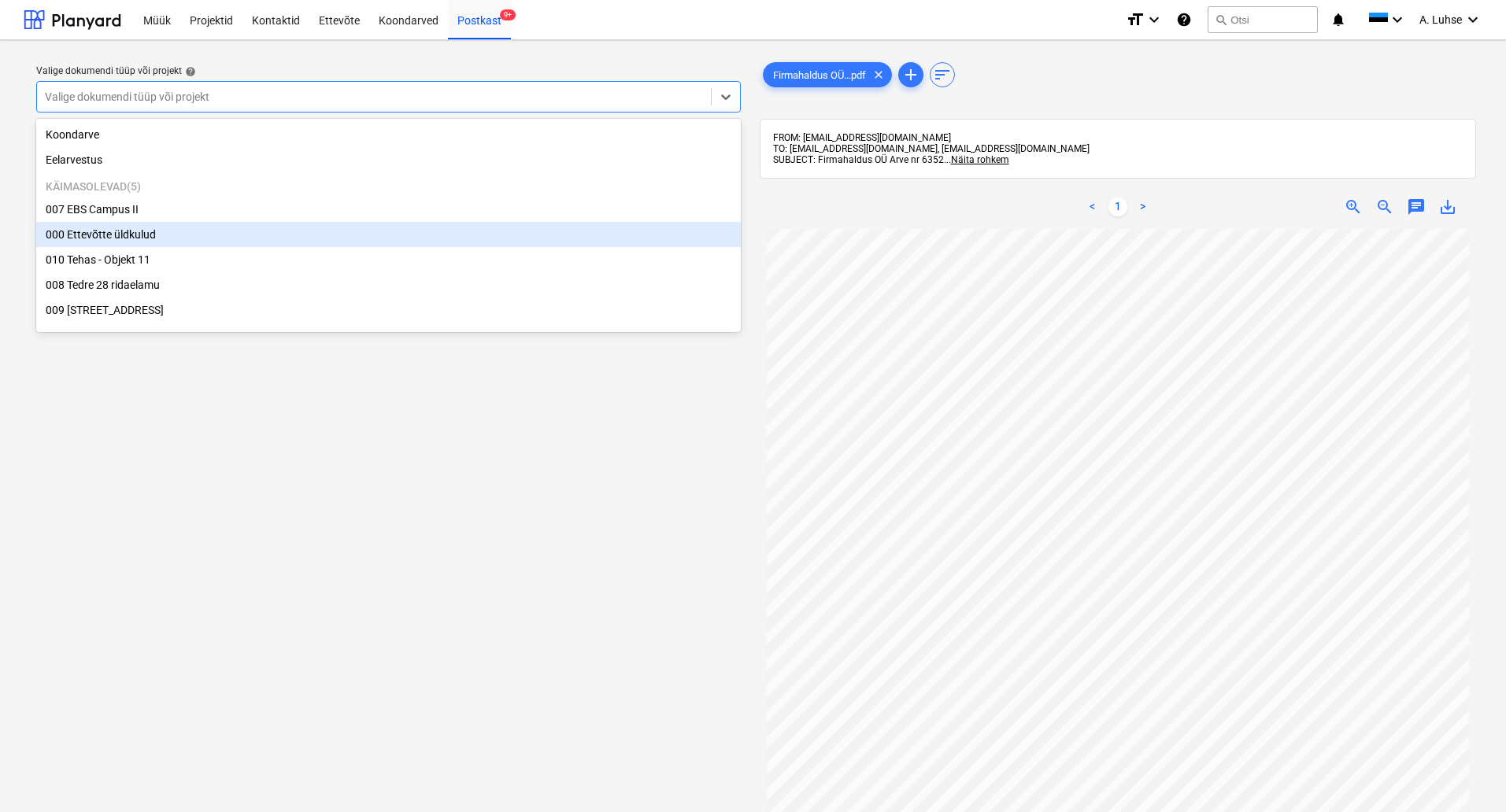
click at [474, 232] on div "000 Ettevõtte üldkulud" at bounding box center [388, 234] width 704 height 25
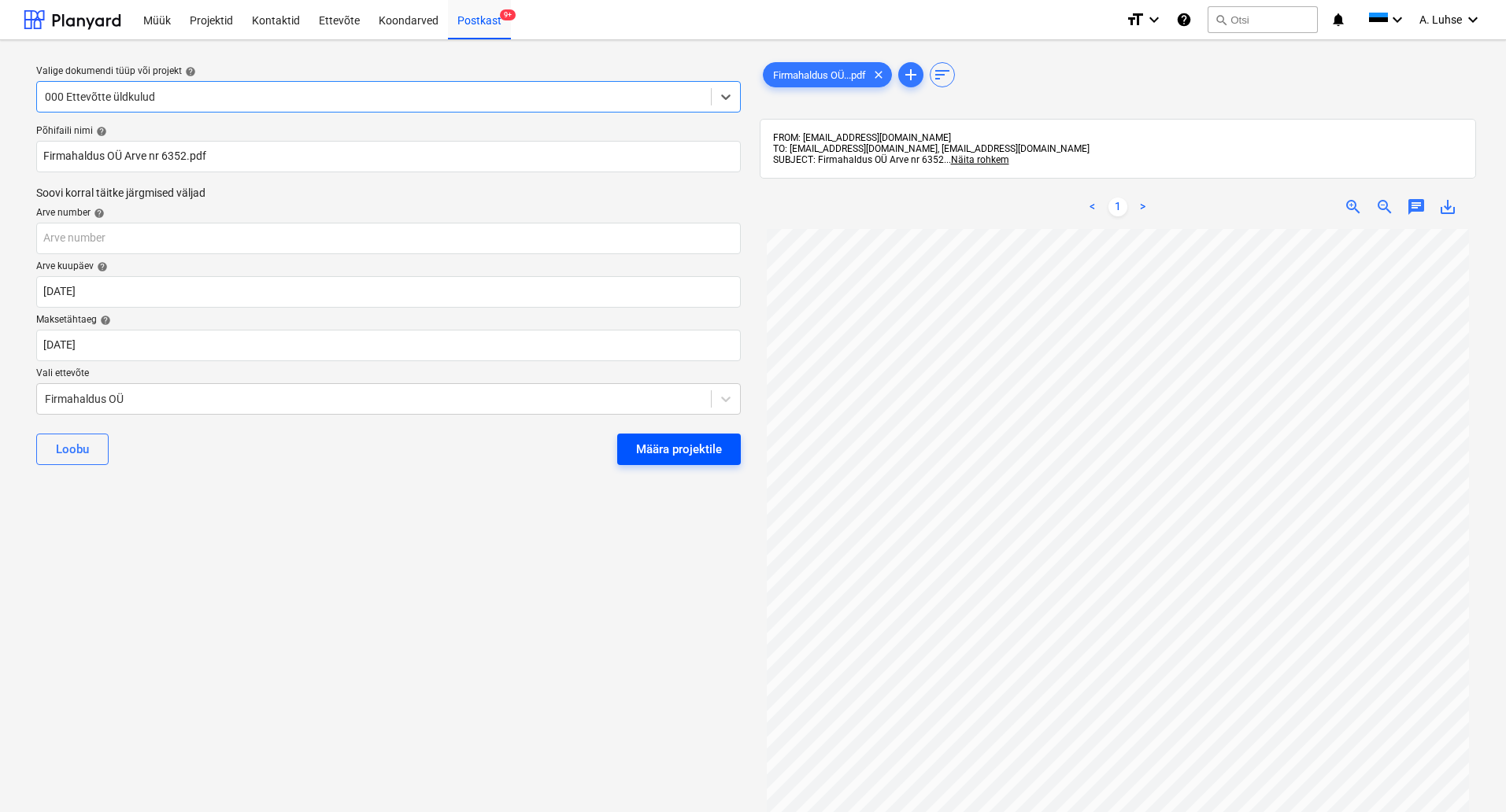
click at [694, 447] on div "Määra projektile" at bounding box center [679, 449] width 86 height 21
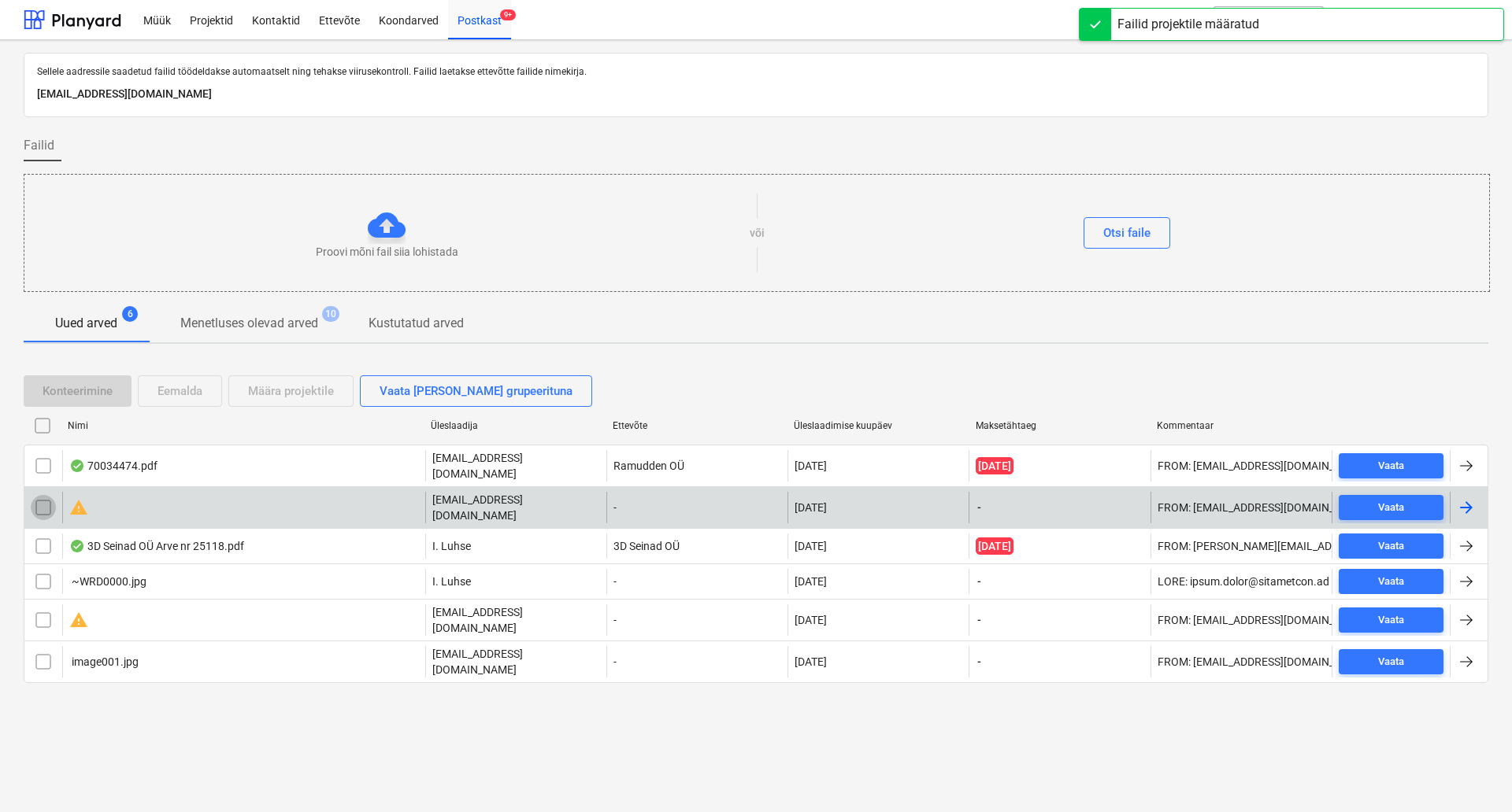
click at [40, 497] on input "checkbox" at bounding box center [43, 507] width 25 height 25
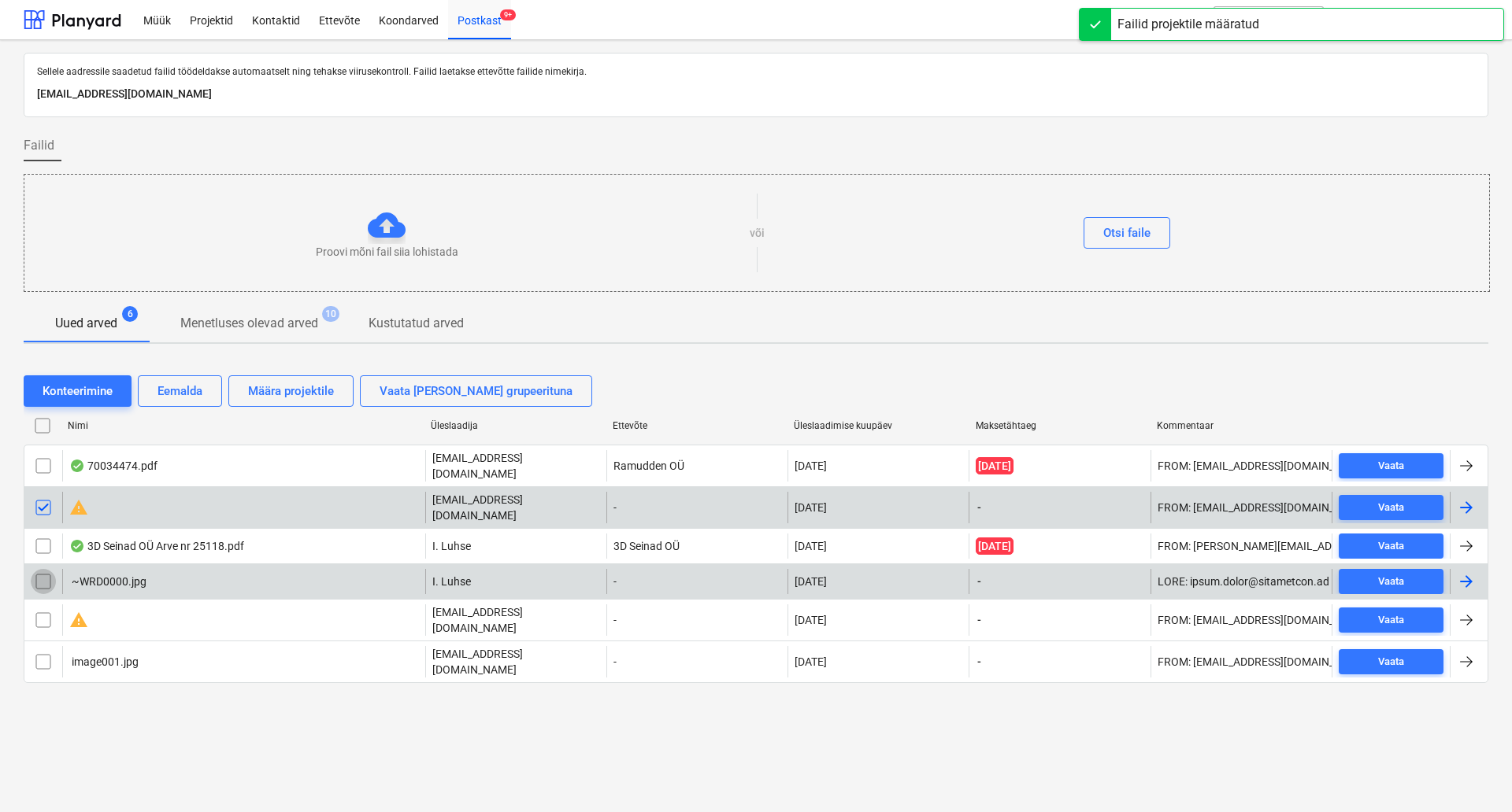
click at [45, 576] on input "checkbox" at bounding box center [43, 581] width 25 height 25
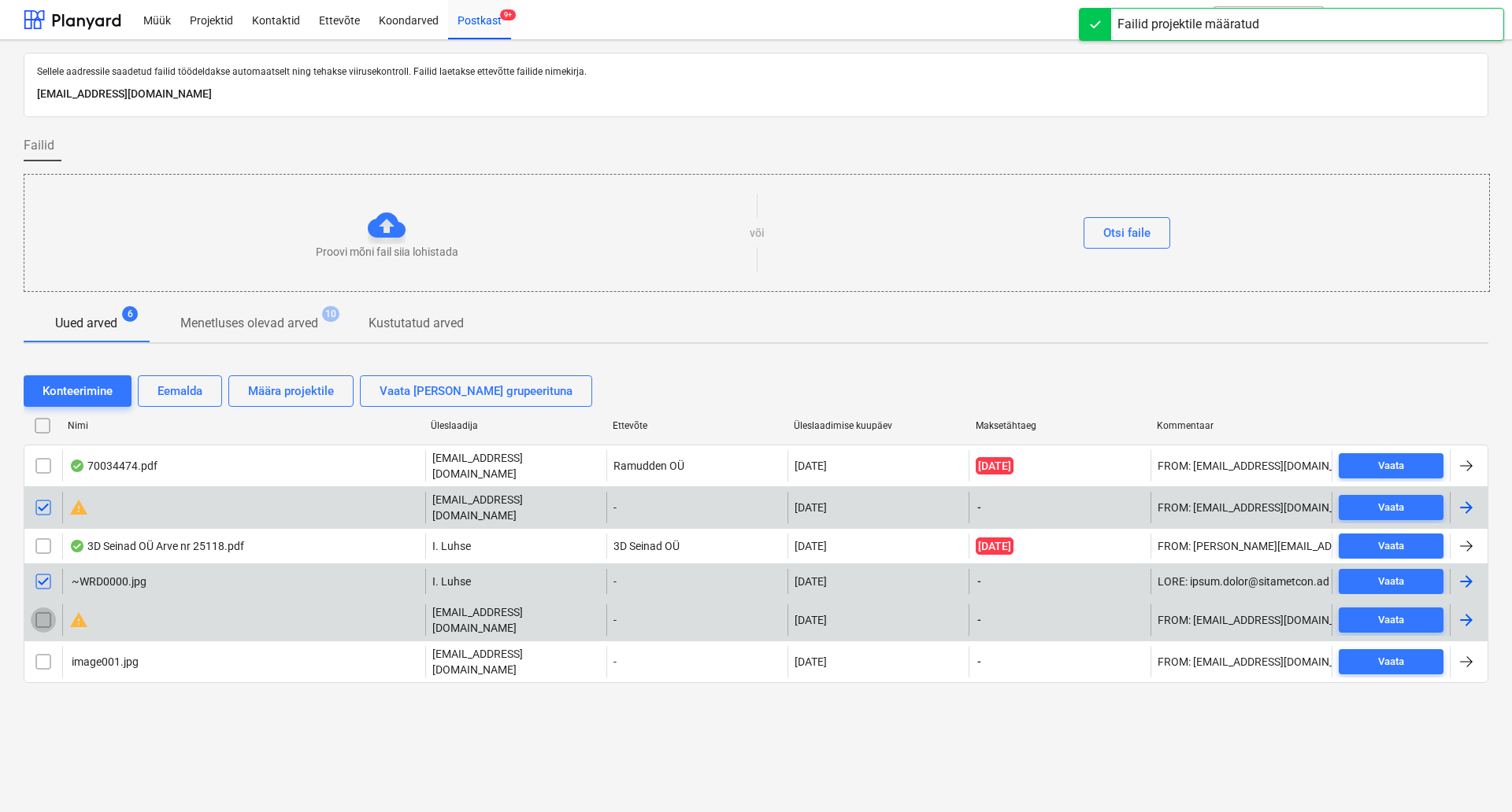
click at [50, 609] on input "checkbox" at bounding box center [43, 620] width 25 height 25
click at [181, 389] on div "Eemalda" at bounding box center [180, 391] width 45 height 21
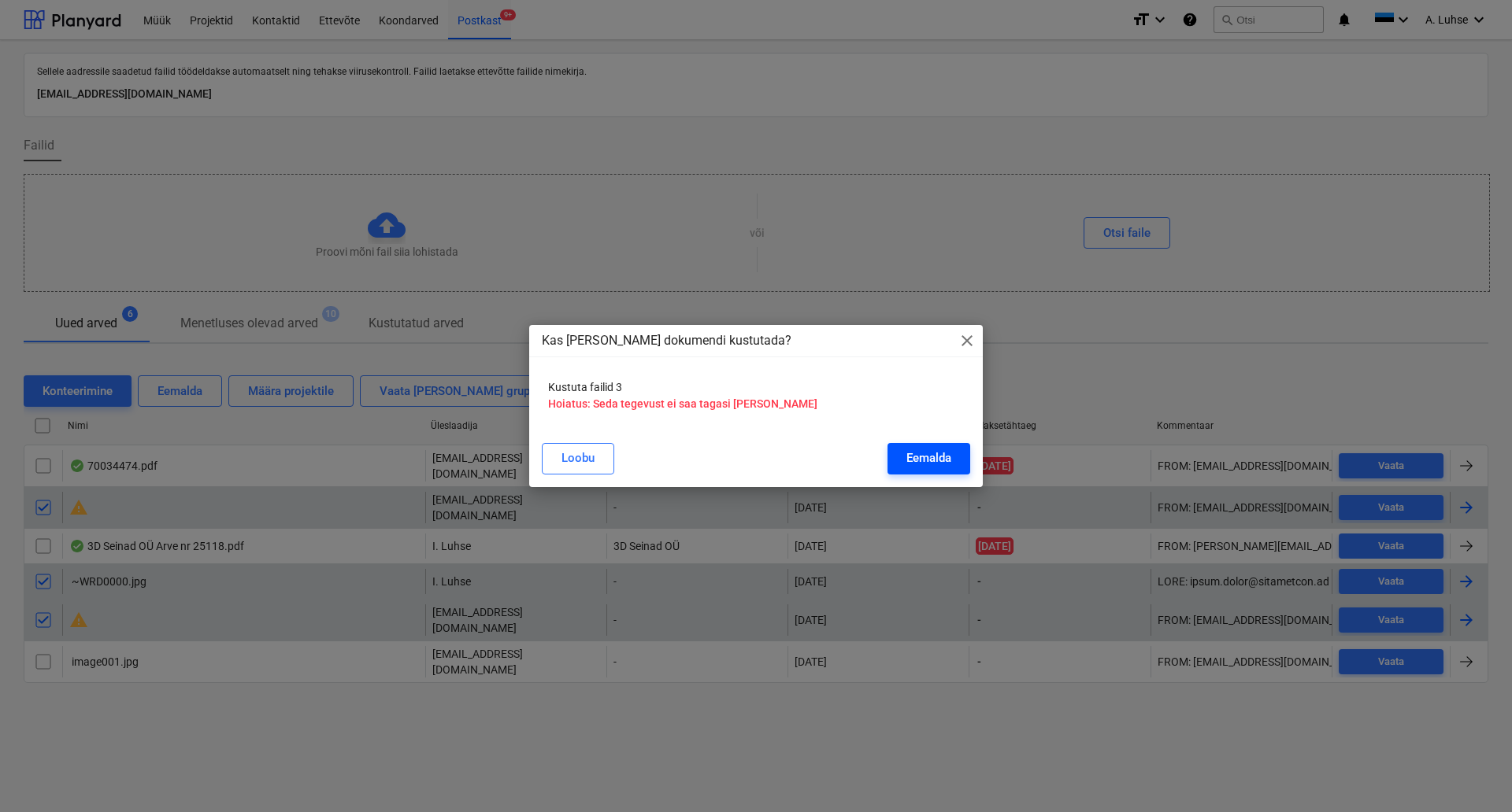
click at [902, 459] on button "Eemalda" at bounding box center [929, 459] width 83 height 32
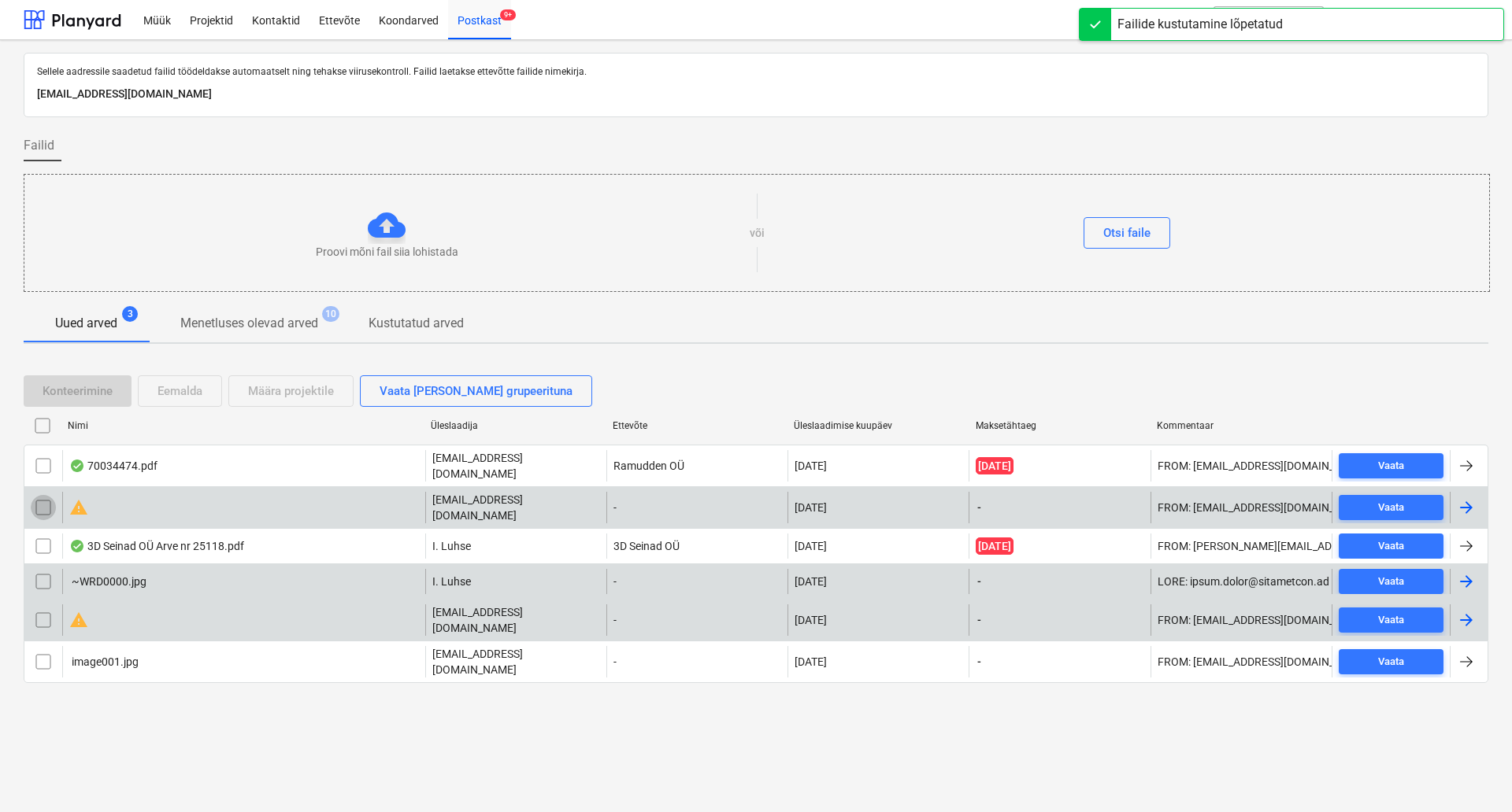
click at [39, 502] on input "checkbox" at bounding box center [43, 507] width 25 height 25
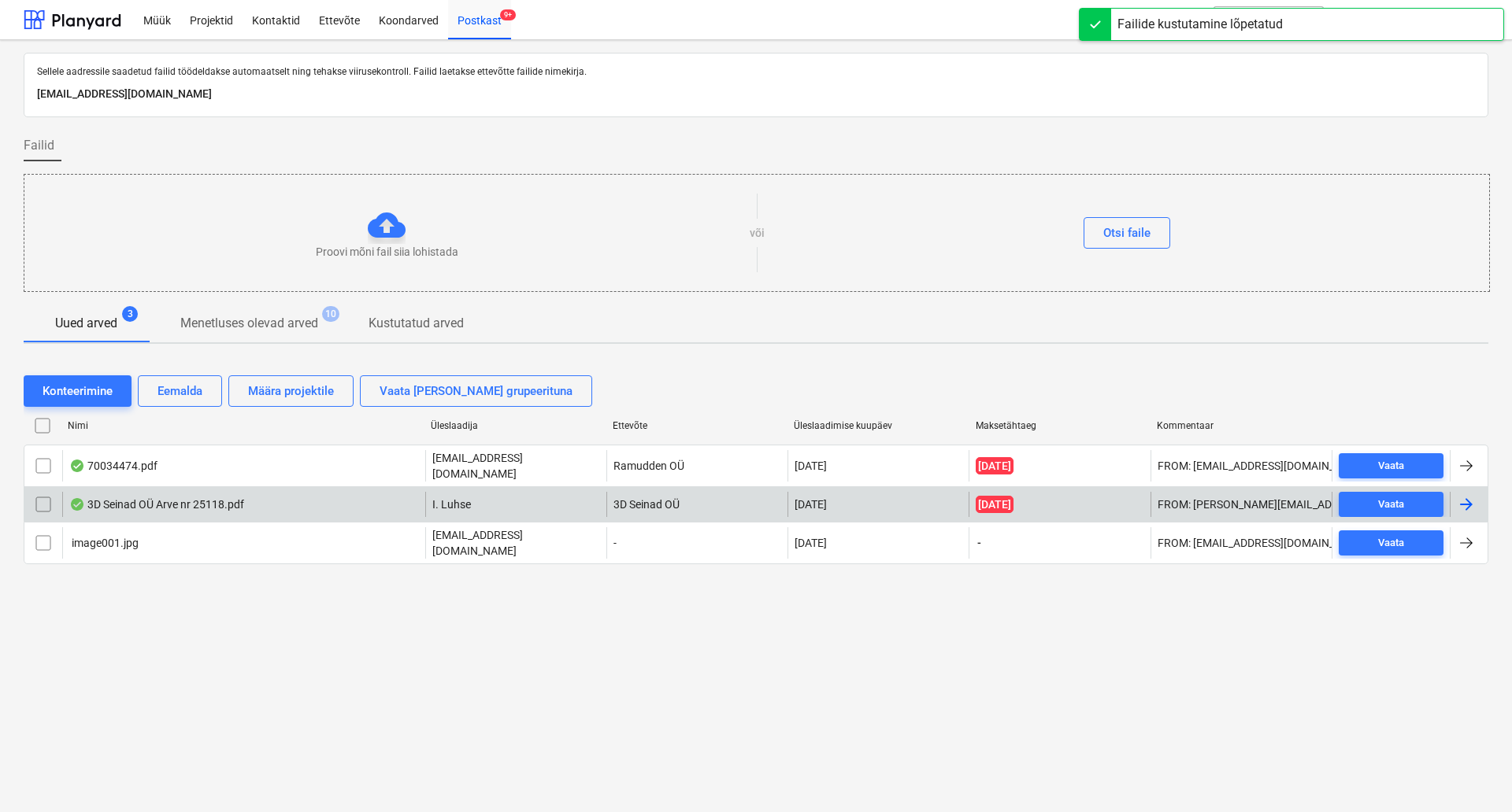
click at [41, 602] on div "Sellele aadressile saadetud failid töödeldakse automaatselt ning tehakse viirus…" at bounding box center [756, 427] width 1512 height 773
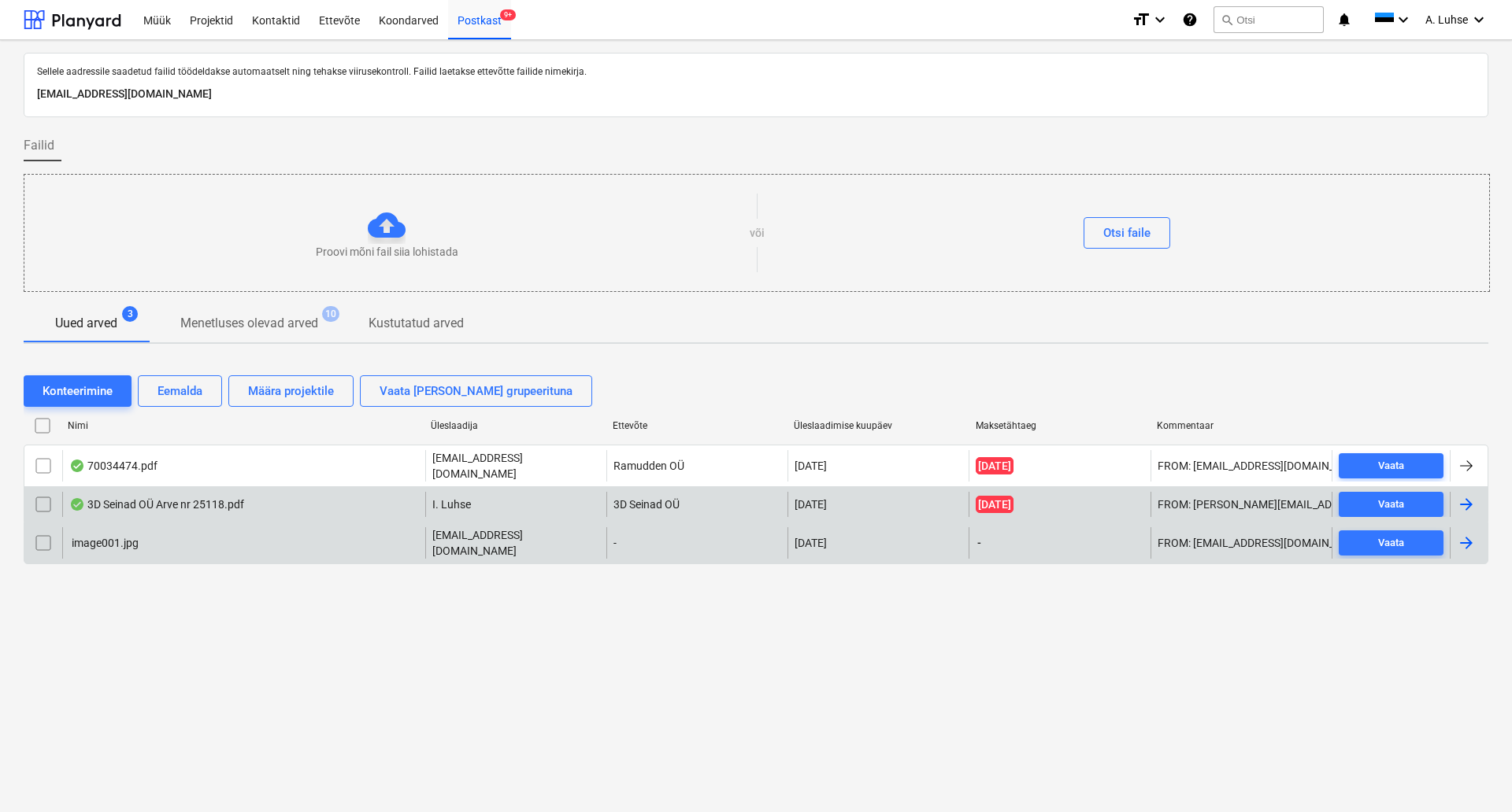
click at [41, 539] on input "checkbox" at bounding box center [43, 543] width 25 height 25
click at [179, 401] on div "Eemalda" at bounding box center [180, 391] width 45 height 21
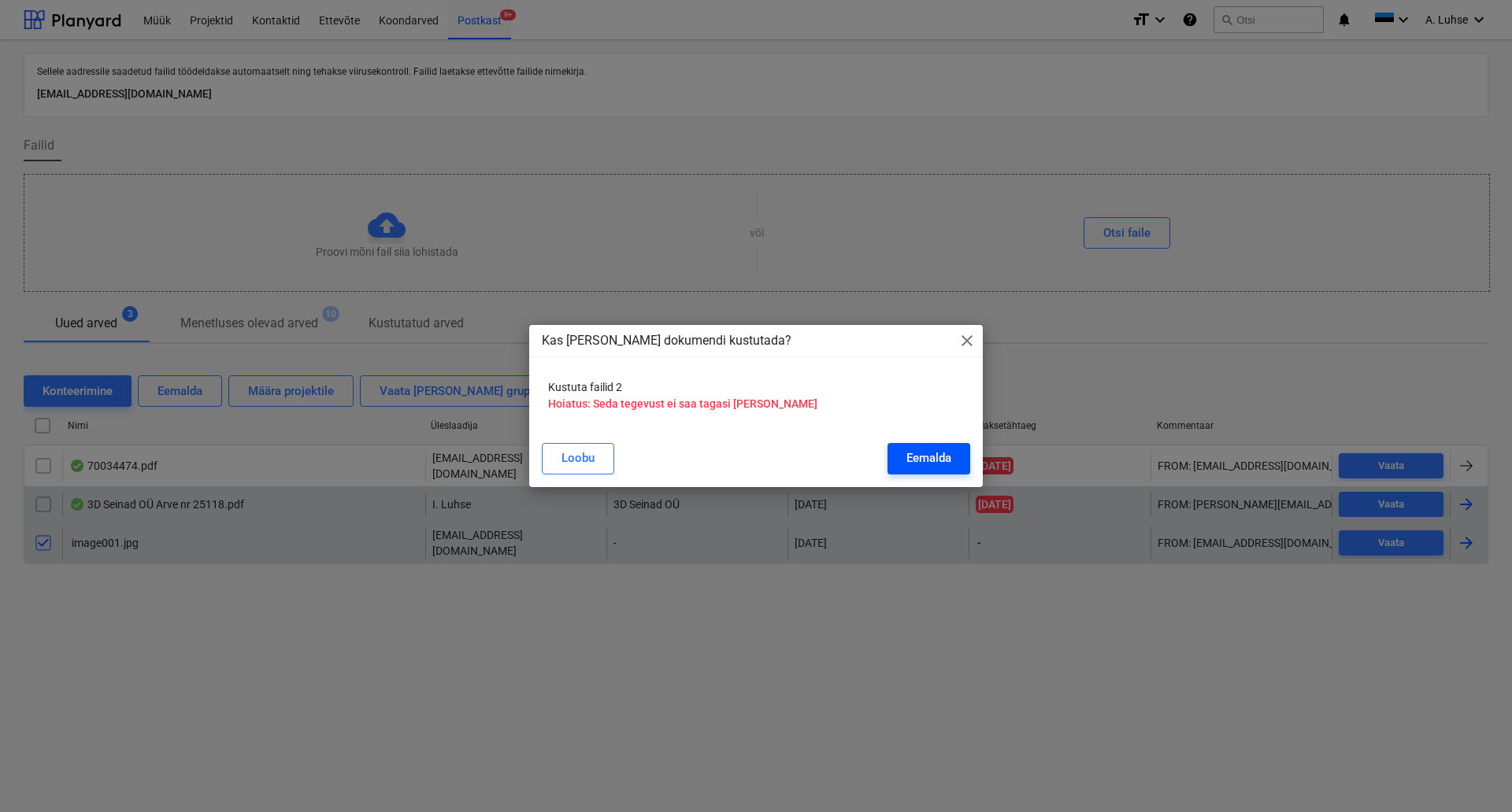
click at [945, 456] on div "Eemalda" at bounding box center [929, 459] width 45 height 21
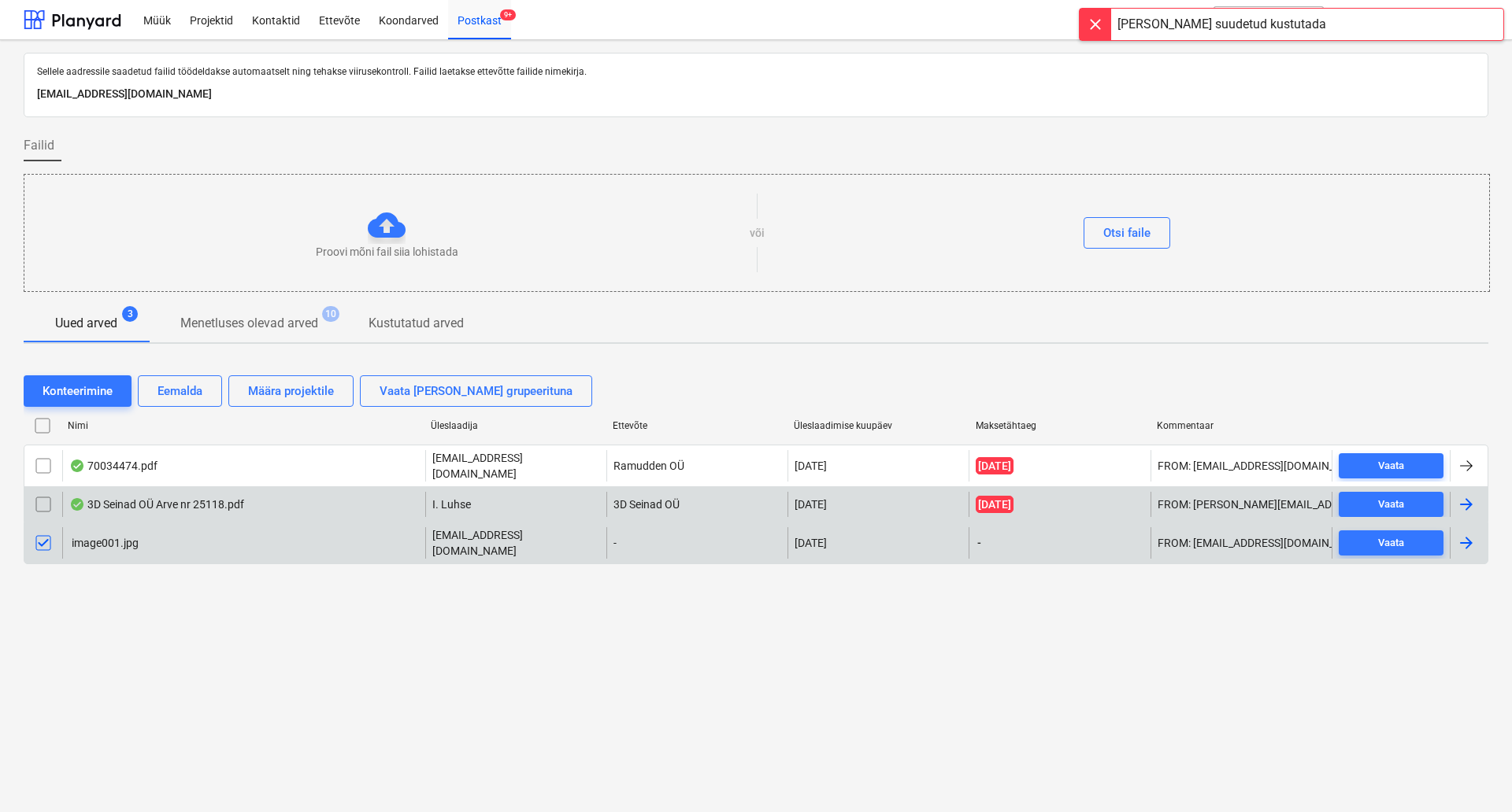
click at [277, 628] on div "Sellele aadressile saadetud failid töödeldakse automaatselt ning tehakse viirus…" at bounding box center [756, 427] width 1512 height 773
click at [38, 536] on input "checkbox" at bounding box center [43, 543] width 25 height 25
click at [45, 538] on input "checkbox" at bounding box center [43, 543] width 25 height 25
click at [37, 540] on input "checkbox" at bounding box center [43, 543] width 25 height 25
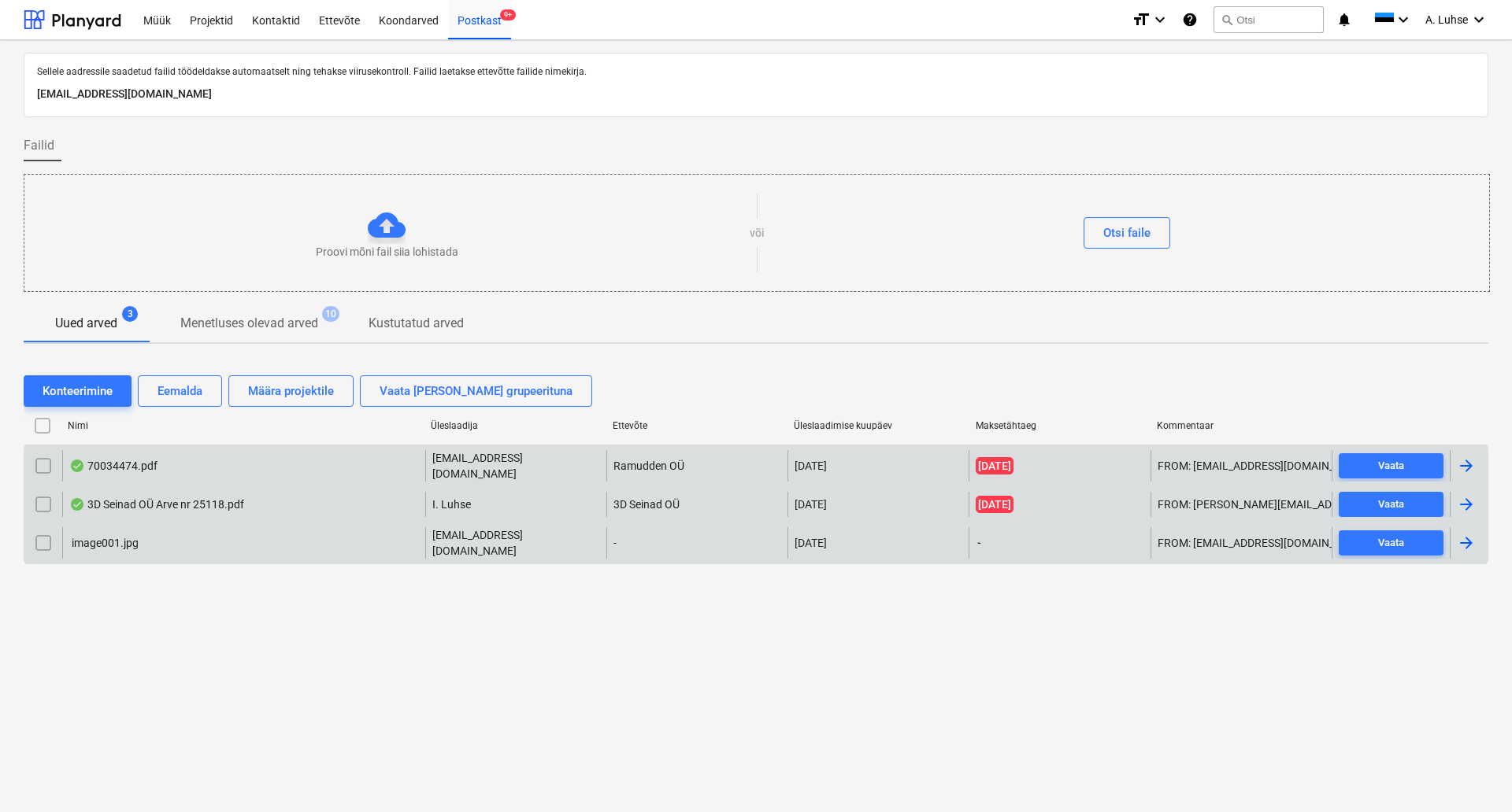
click at [112, 480] on div "70034474.pdf [EMAIL_ADDRESS][DOMAIN_NAME] Ramudden OÜ [DATE] [DATE] Vaata" at bounding box center [755, 465] width 1464 height 41
click at [207, 481] on div "70034474.pdf [EMAIL_ADDRESS][DOMAIN_NAME] Ramudden OÜ [DATE] [DATE] Vaata" at bounding box center [755, 465] width 1464 height 41
click at [186, 468] on div "70034474.pdf" at bounding box center [243, 466] width 363 height 32
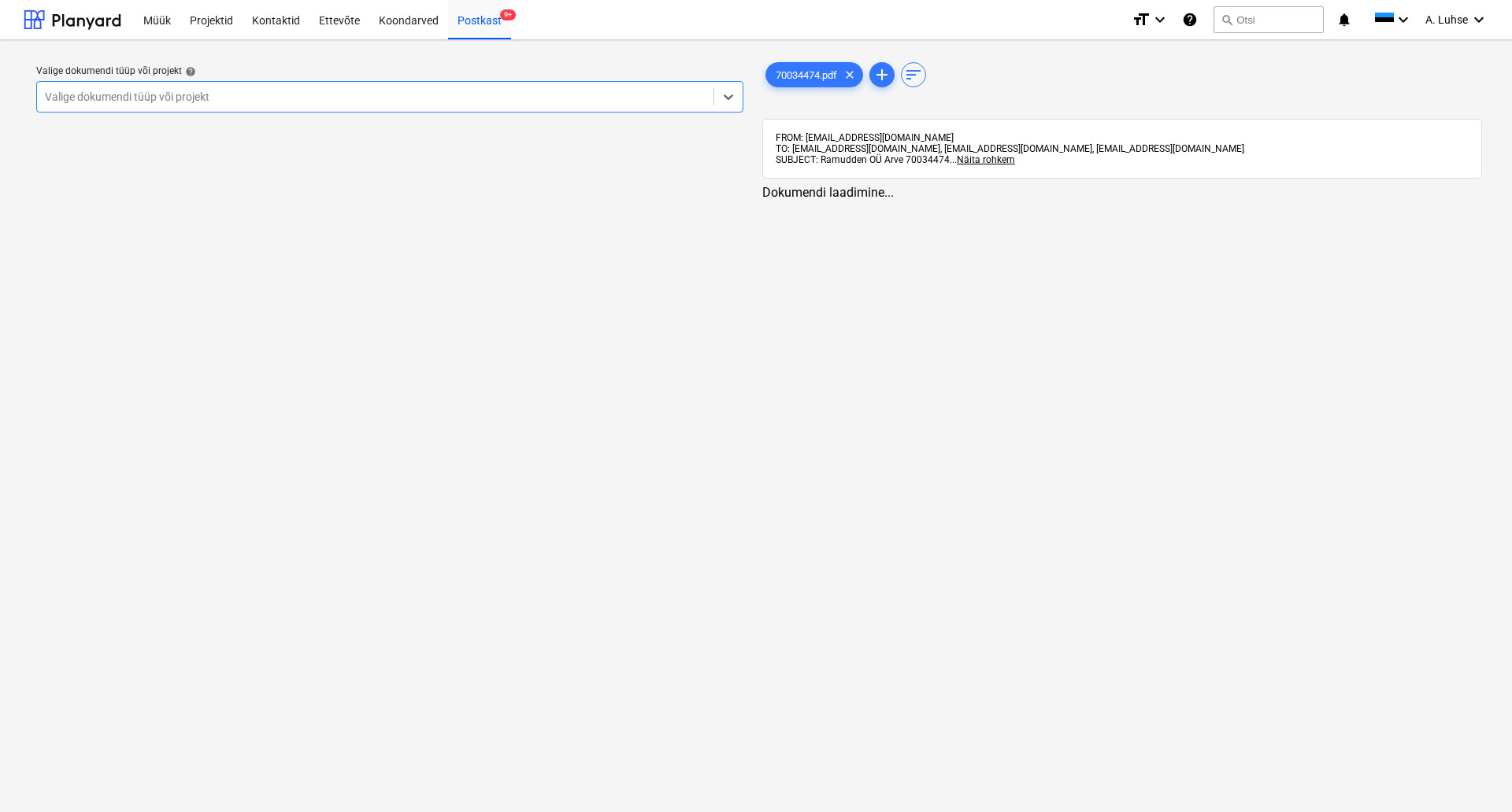
click at [582, 105] on div at bounding box center [375, 97] width 660 height 16
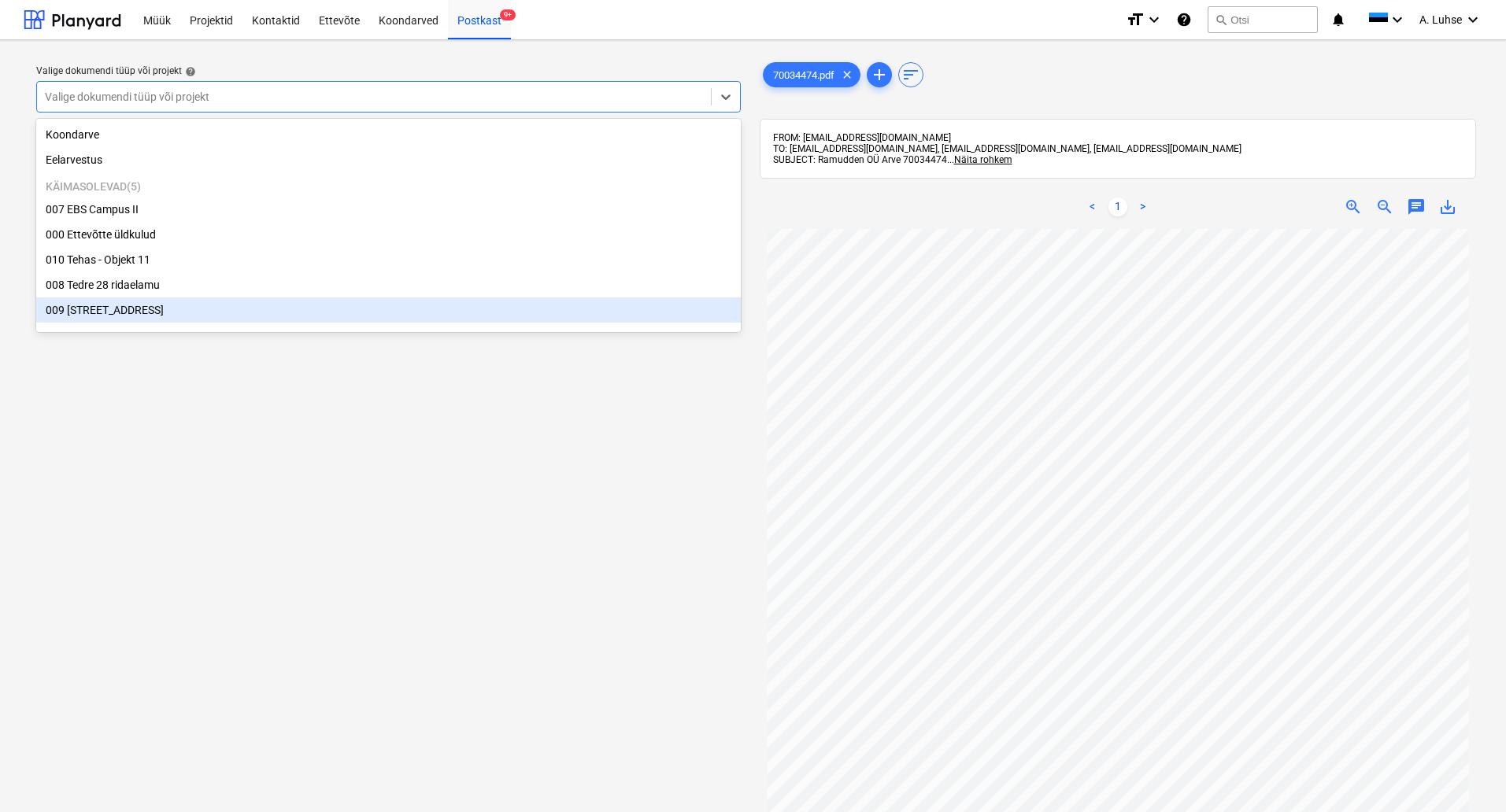
click at [617, 549] on div "Valige dokumendi tüüp või projekt help option 009 Pärnu mnt 15 focused, 7 of 7.…" at bounding box center [388, 528] width 730 height 951
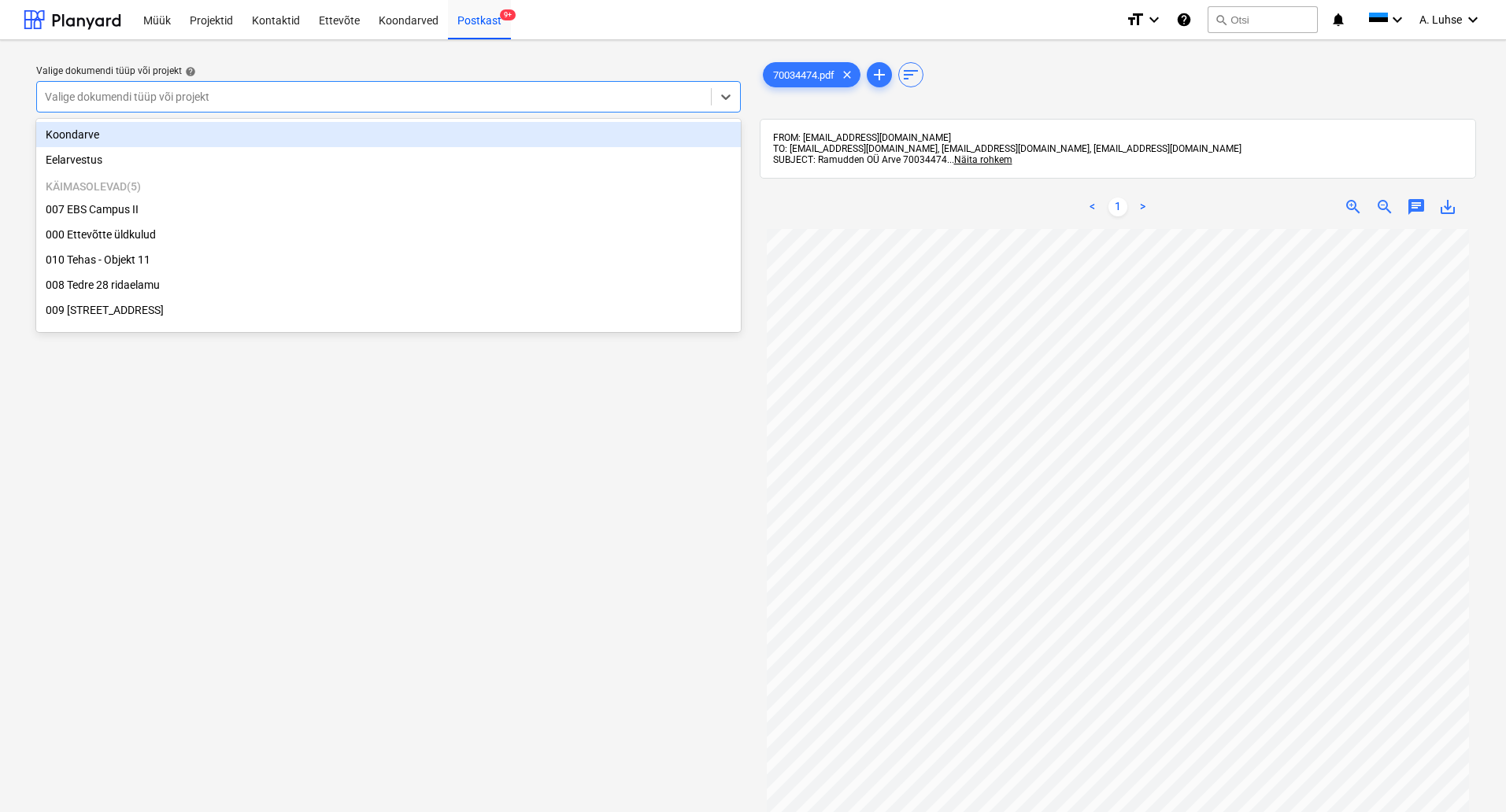
click at [503, 105] on div "Valige dokumendi tüüp või projekt" at bounding box center [373, 98] width 674 height 23
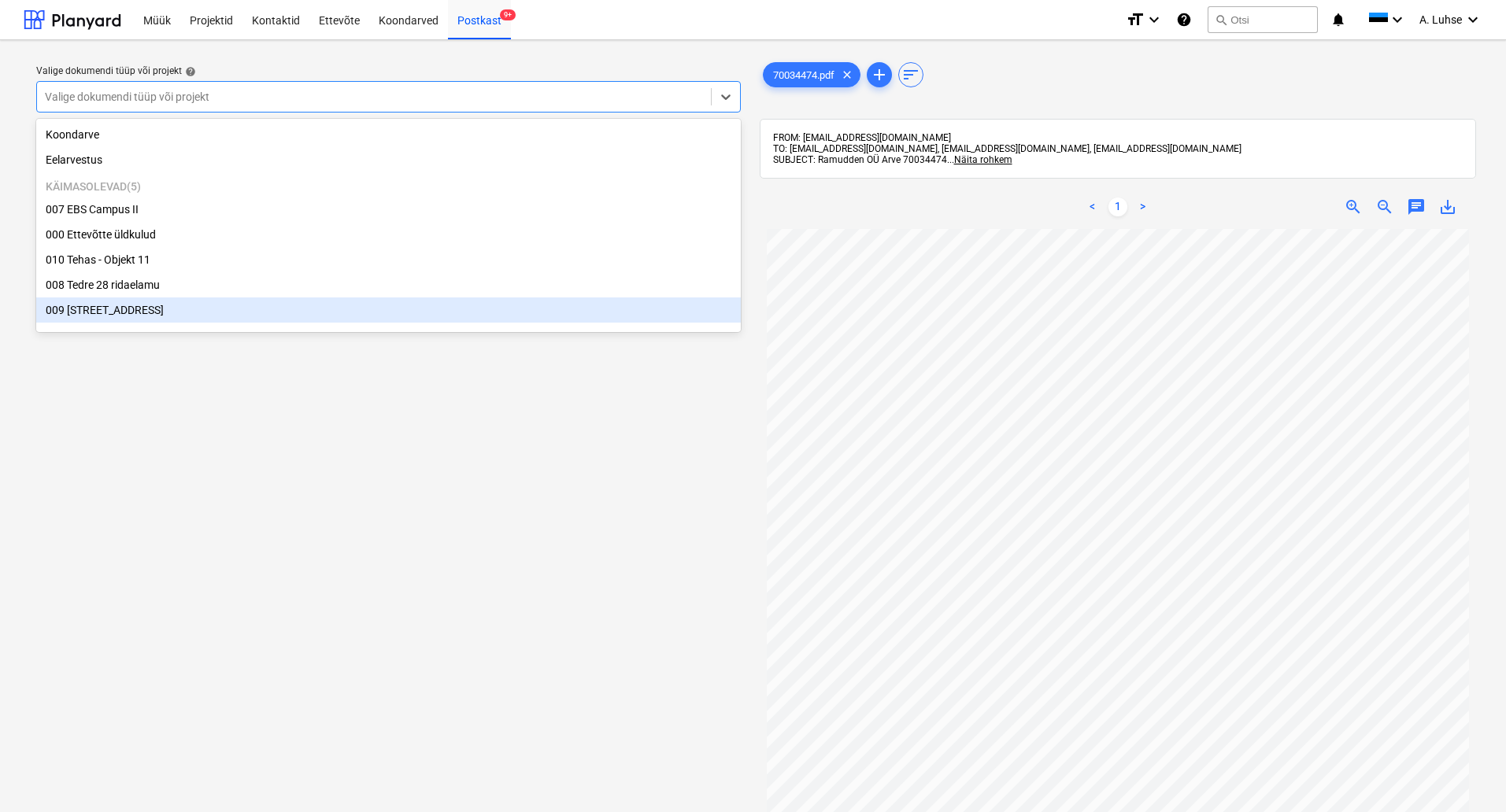
click at [454, 316] on div "009 [STREET_ADDRESS]" at bounding box center [388, 309] width 704 height 25
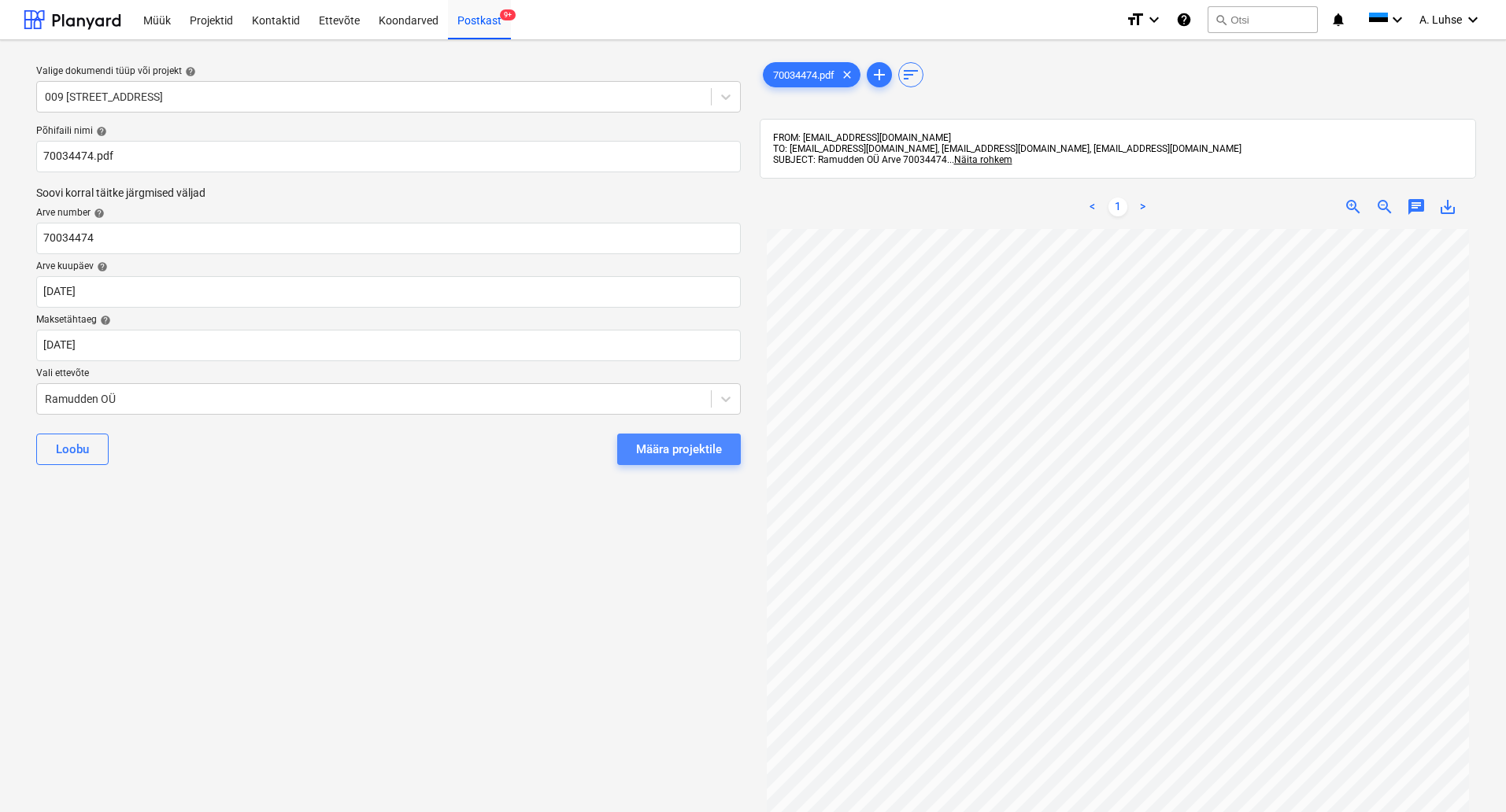
click at [680, 447] on div "Määra projektile" at bounding box center [679, 449] width 86 height 21
